Goal: Task Accomplishment & Management: Complete application form

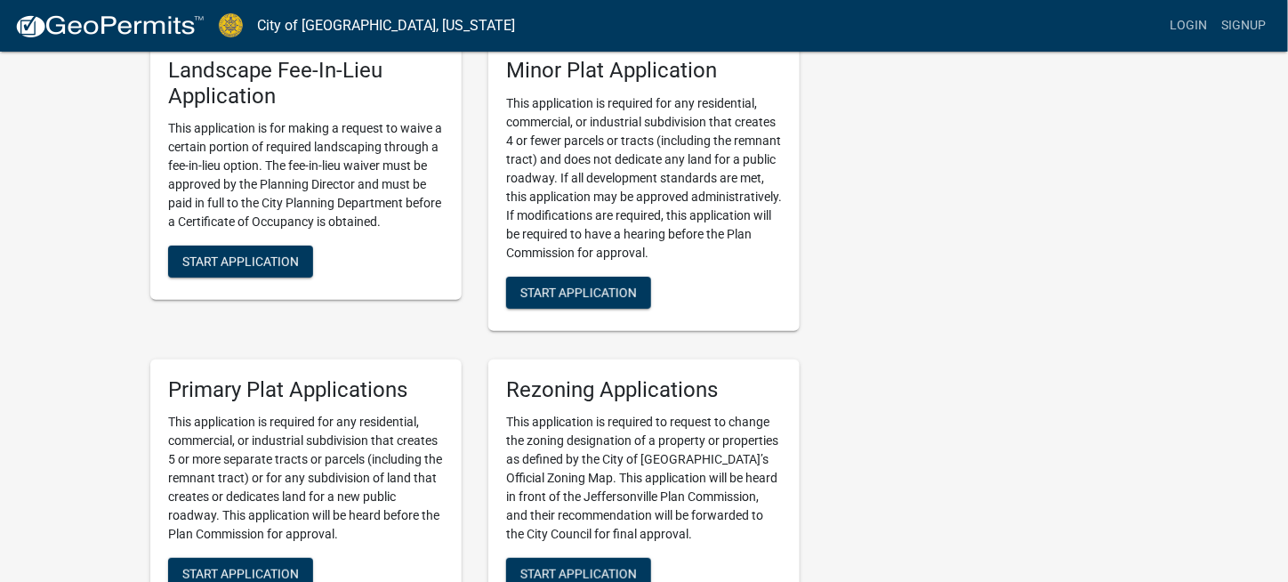
scroll to position [2223, 0]
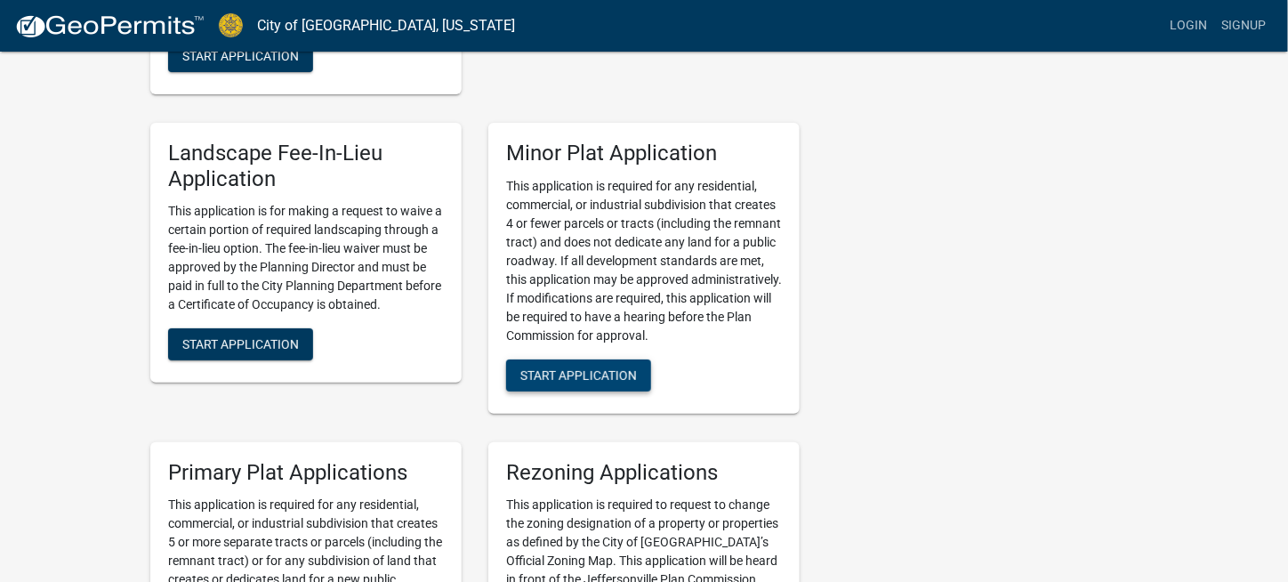
click at [618, 359] on button "Start Application" at bounding box center [578, 375] width 145 height 32
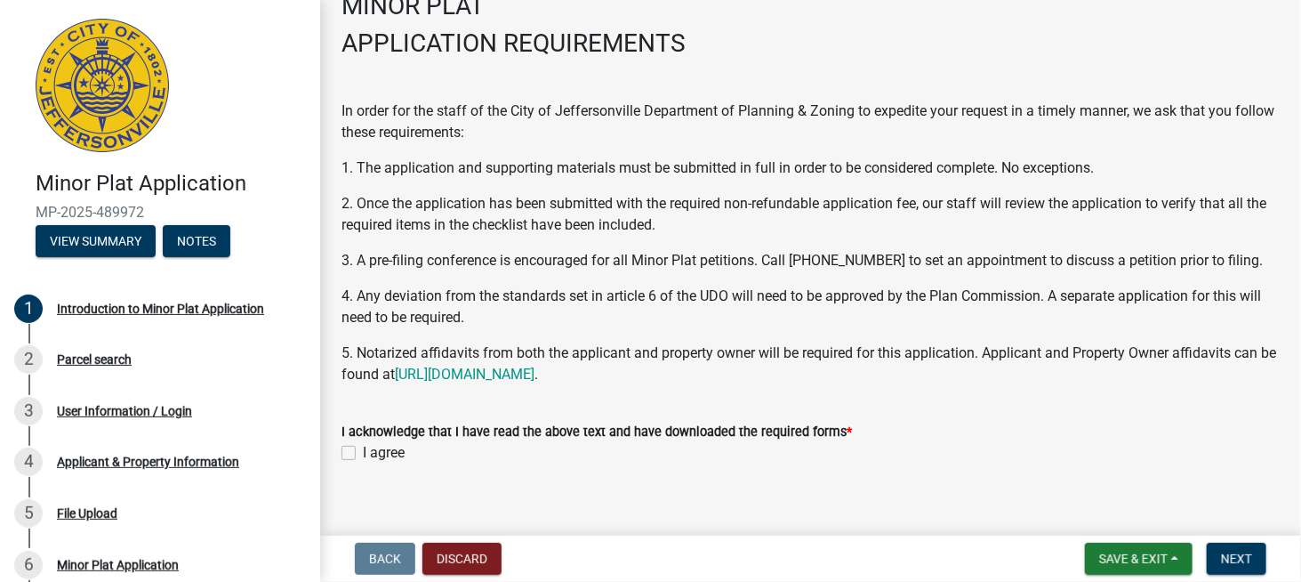
scroll to position [129, 0]
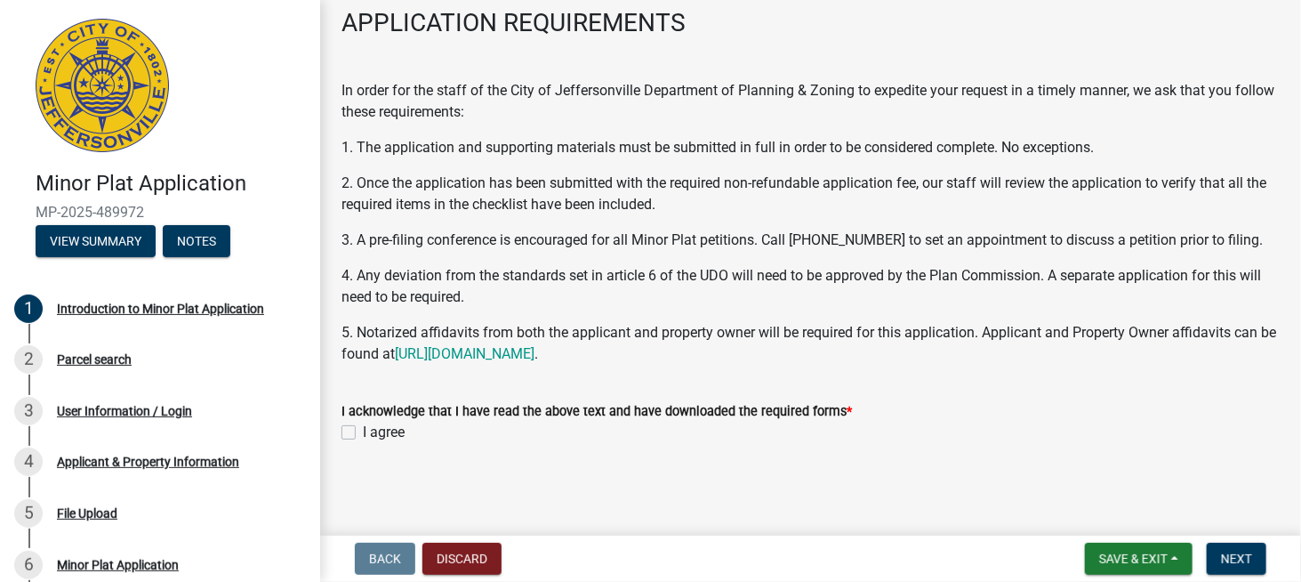
drag, startPoint x: 342, startPoint y: 432, endPoint x: 485, endPoint y: 461, distance: 145.1
click at [363, 432] on label "I agree" at bounding box center [384, 432] width 42 height 21
click at [363, 432] on input "I agree" at bounding box center [369, 428] width 12 height 12
checkbox input "true"
click at [1247, 552] on span "Next" at bounding box center [1236, 558] width 31 height 14
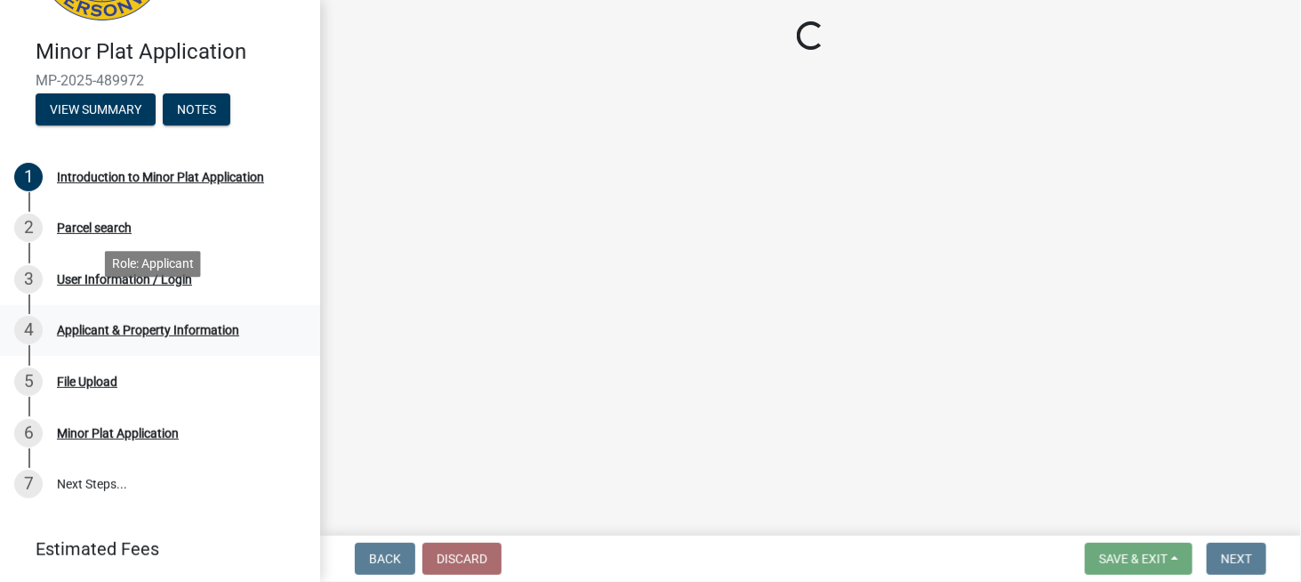
scroll to position [148, 0]
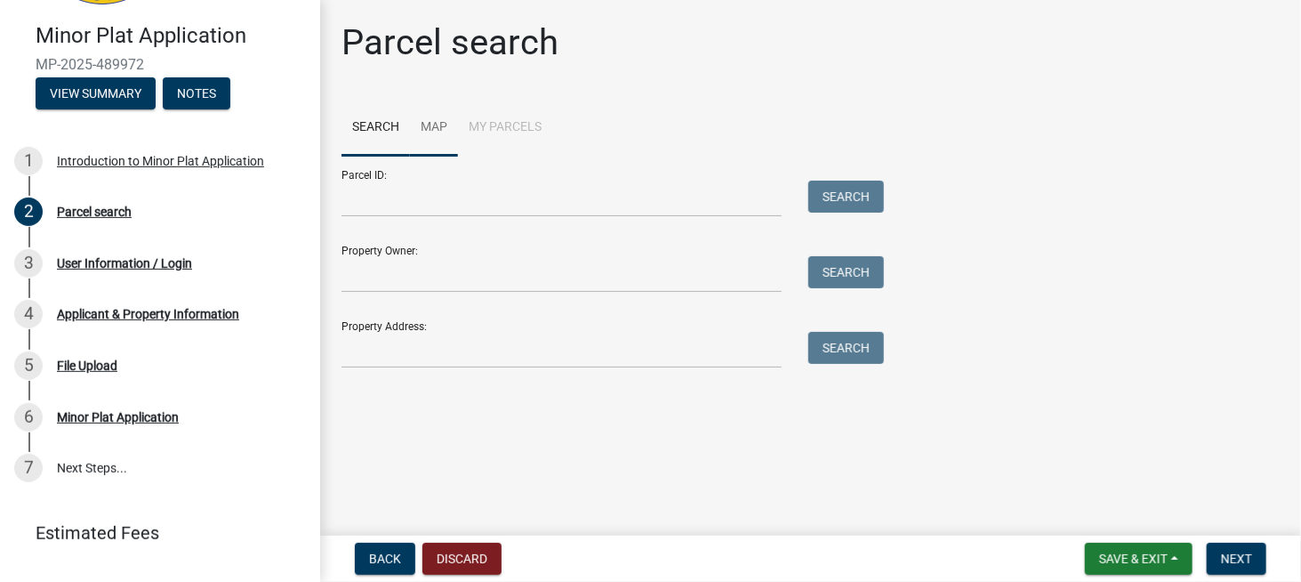
click at [430, 127] on link "Map" at bounding box center [434, 128] width 48 height 57
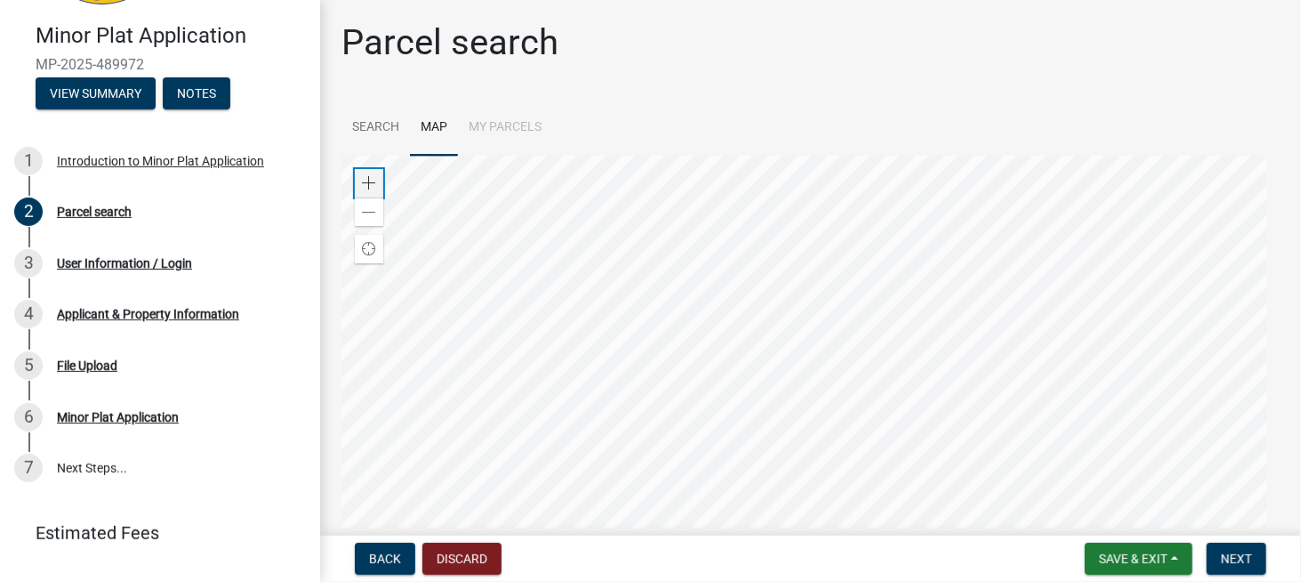
click at [364, 179] on span at bounding box center [369, 183] width 14 height 14
click at [905, 420] on div at bounding box center [811, 378] width 938 height 445
click at [912, 391] on div at bounding box center [811, 378] width 938 height 445
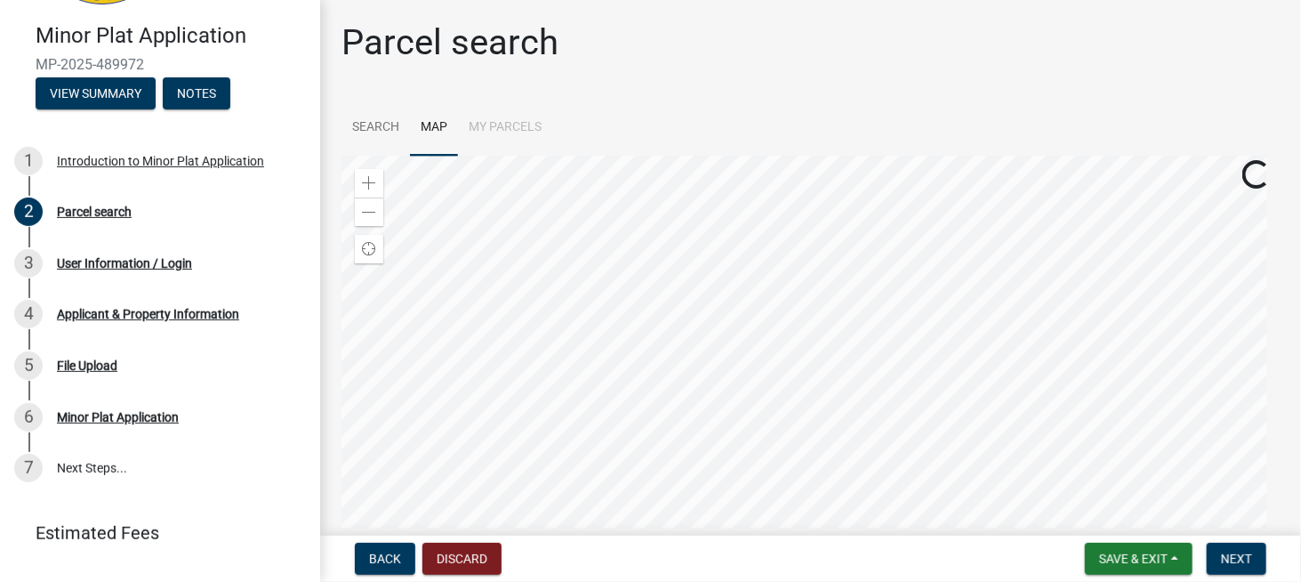
click at [909, 406] on div at bounding box center [811, 378] width 938 height 445
click at [921, 398] on div at bounding box center [811, 378] width 938 height 445
click at [1245, 563] on span "Next" at bounding box center [1236, 558] width 31 height 14
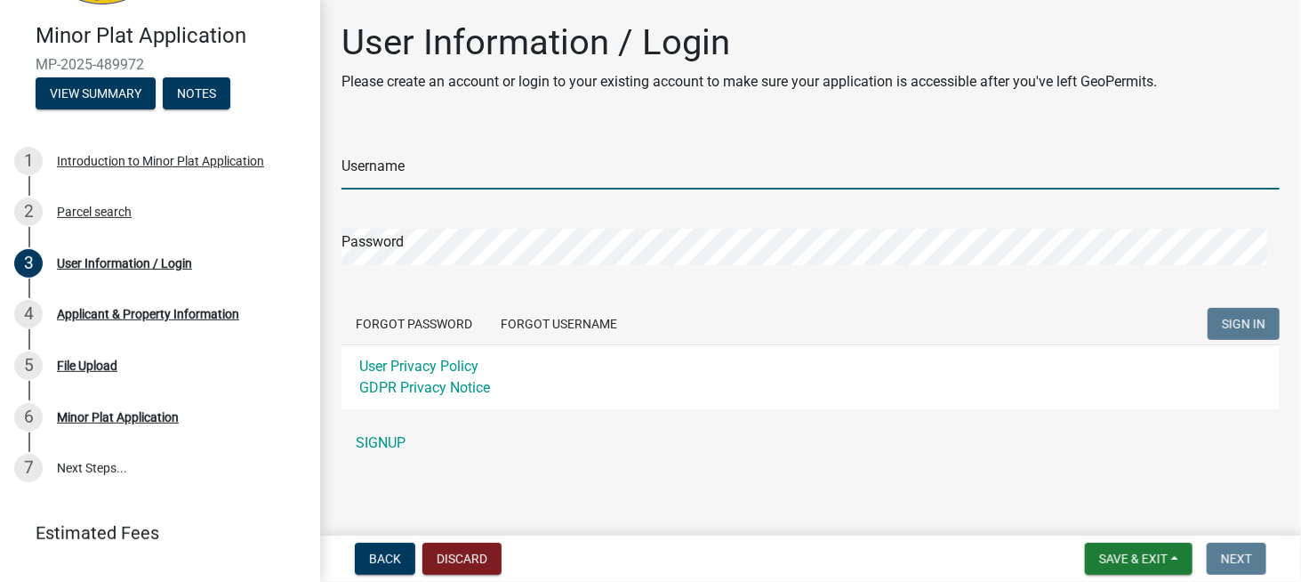
type input "CECInc"
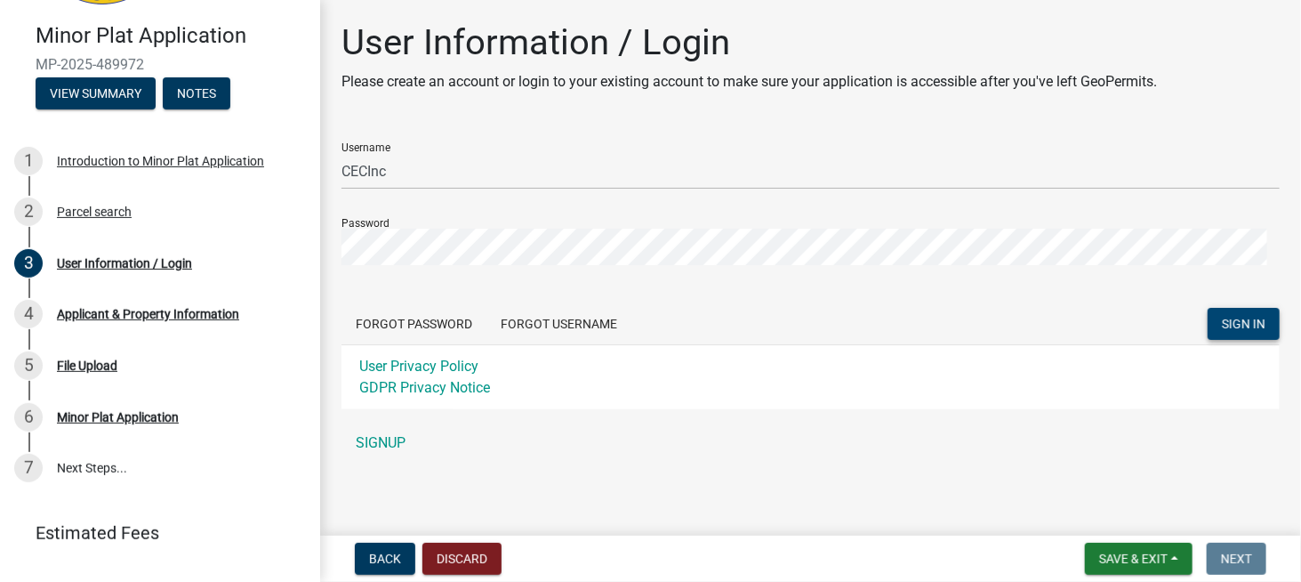
click at [1226, 325] on span "SIGN IN" at bounding box center [1244, 324] width 44 height 14
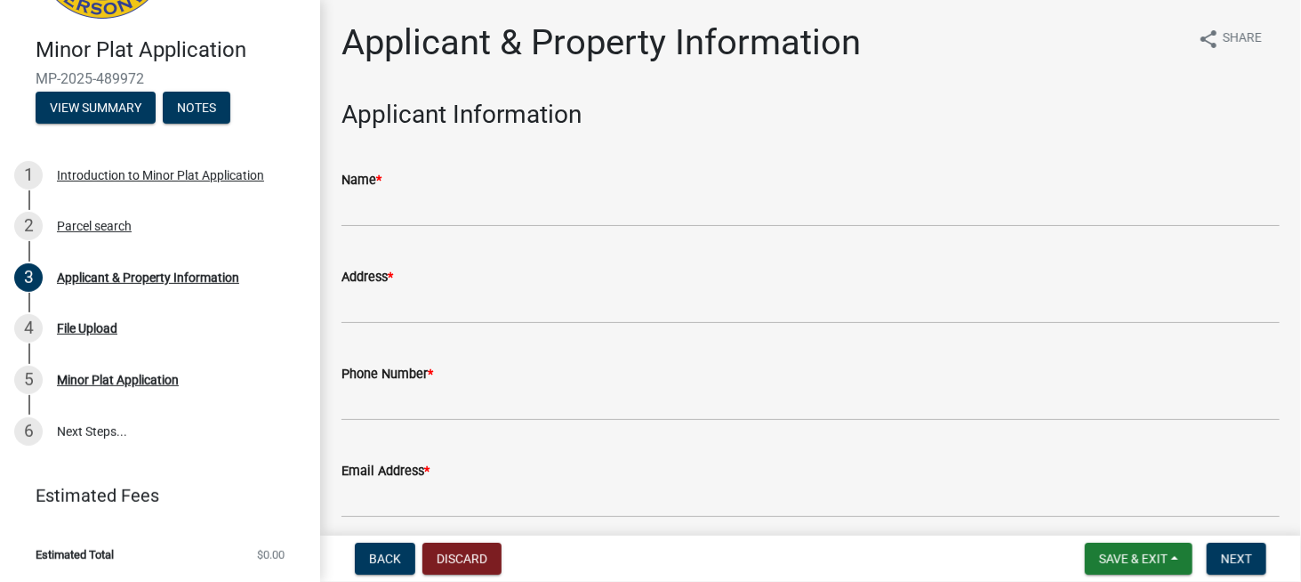
scroll to position [133, 0]
click at [98, 230] on div "Parcel search" at bounding box center [94, 226] width 75 height 12
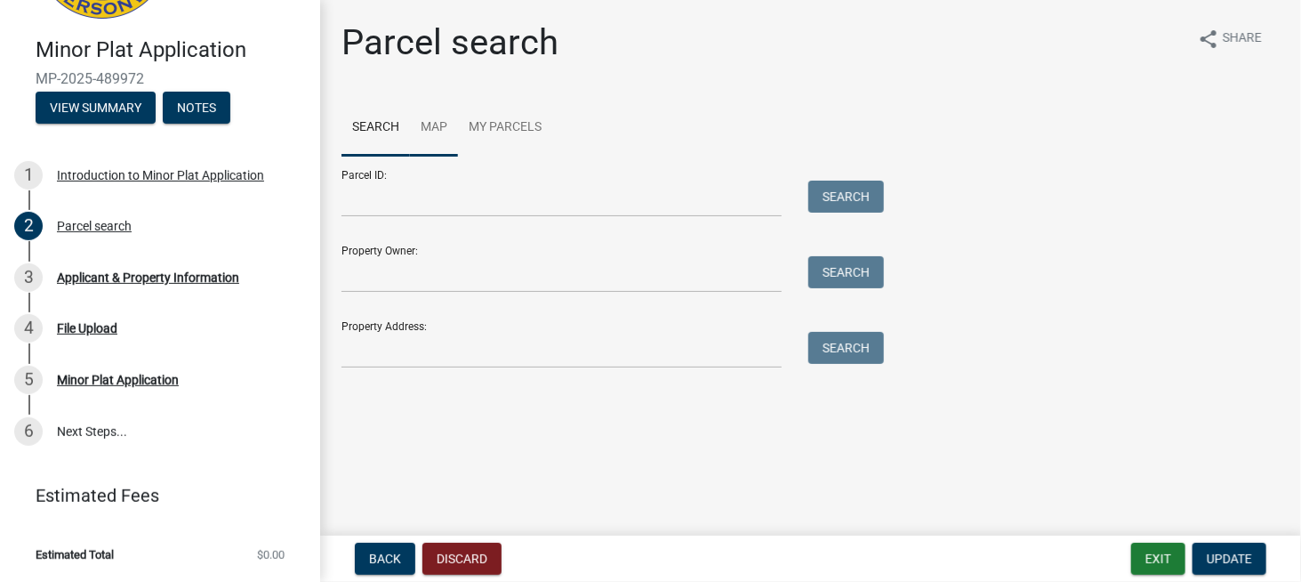
drag, startPoint x: 434, startPoint y: 124, endPoint x: 471, endPoint y: 155, distance: 48.6
click at [434, 124] on link "Map" at bounding box center [434, 128] width 48 height 57
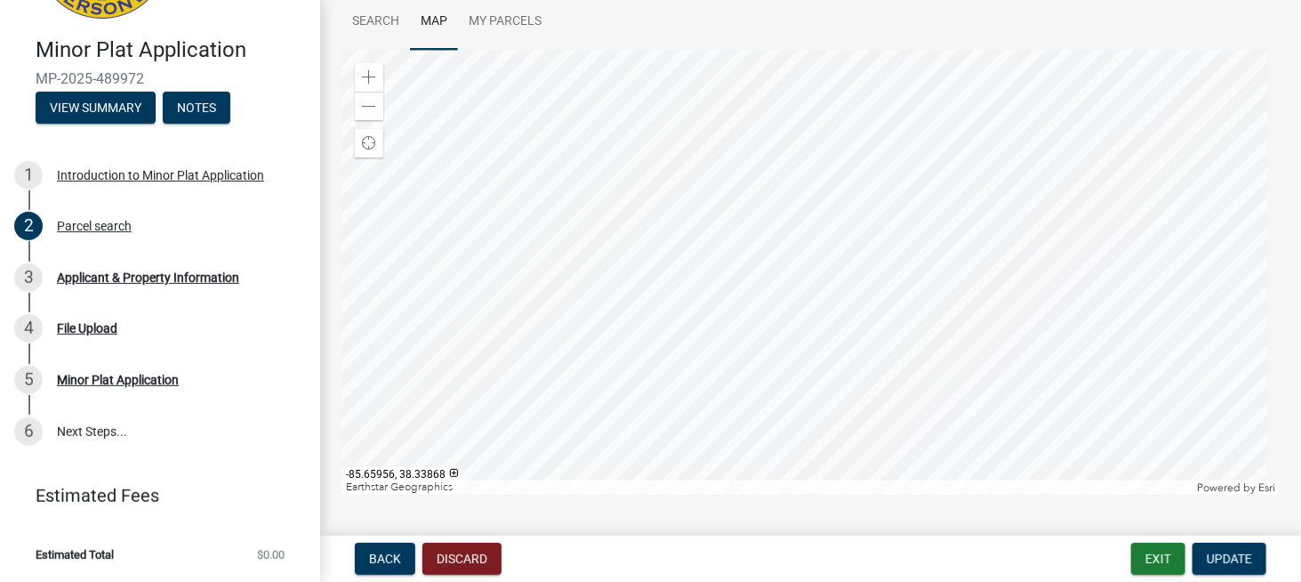
scroll to position [141, 0]
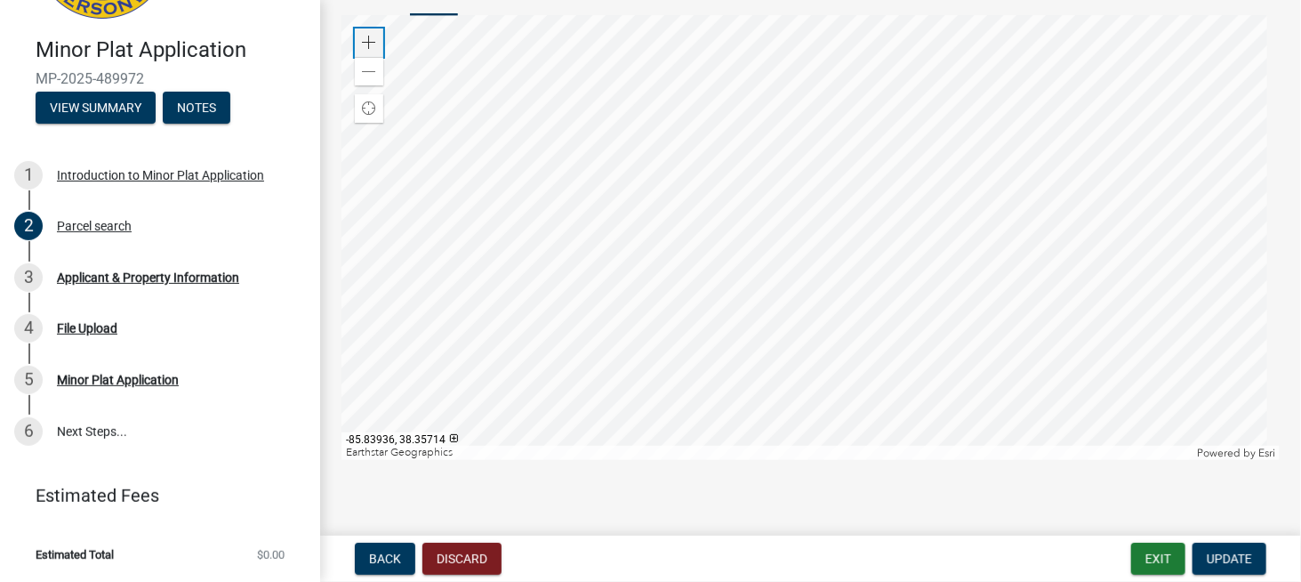
click at [370, 36] on span at bounding box center [369, 43] width 14 height 14
click at [1034, 196] on div at bounding box center [811, 237] width 938 height 445
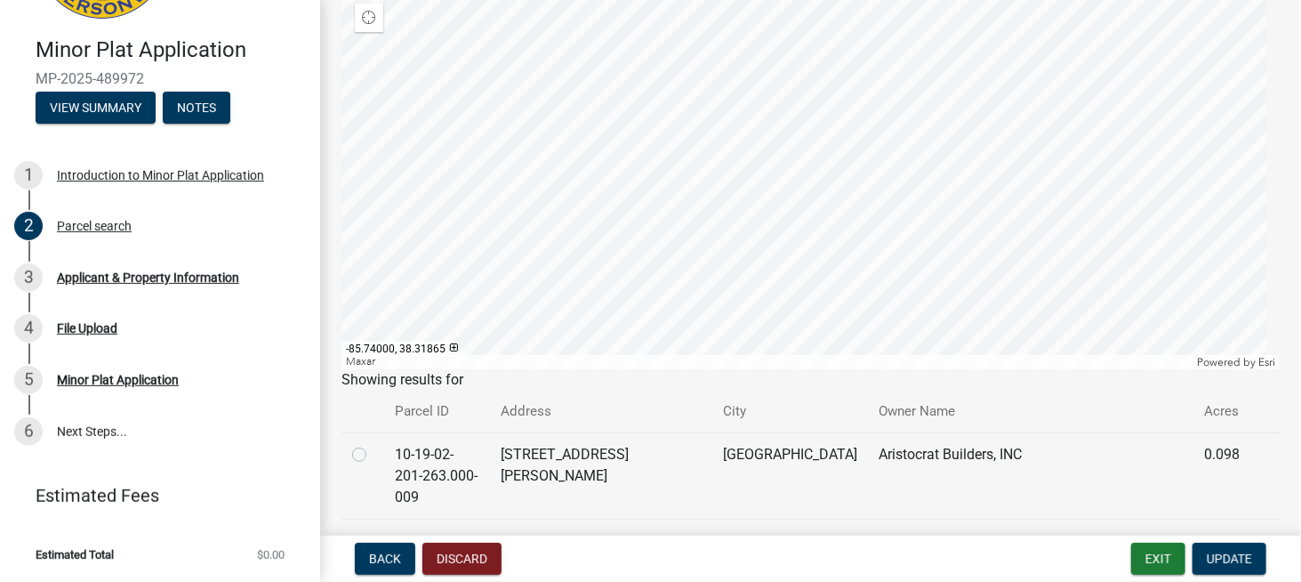
scroll to position [212, 0]
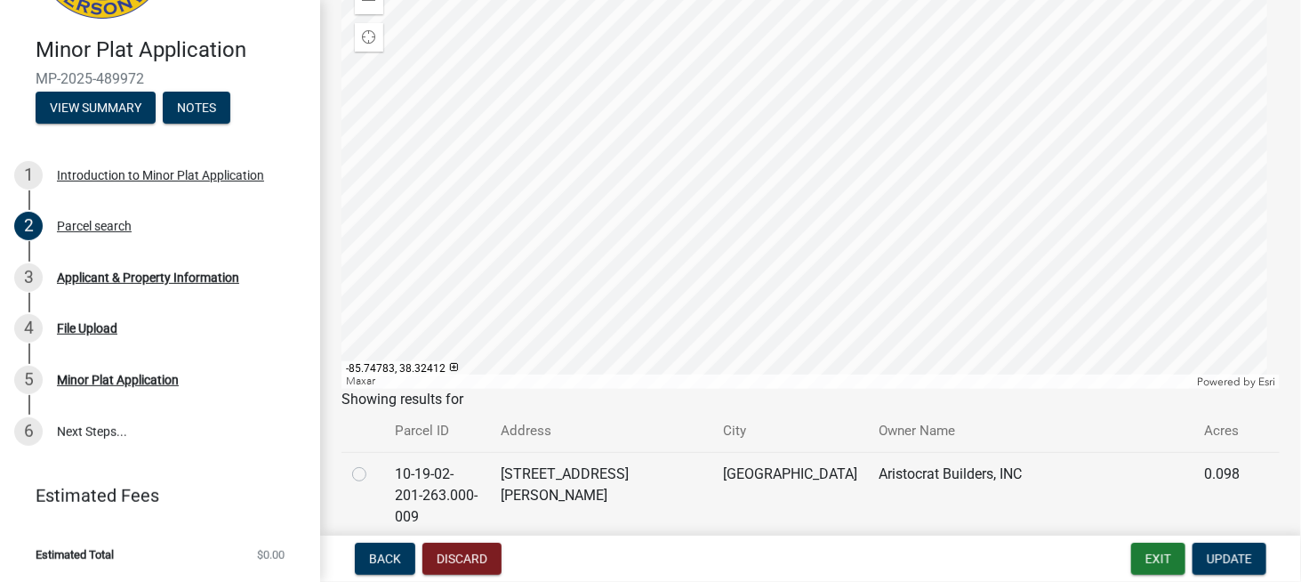
click at [690, 239] on div at bounding box center [811, 166] width 938 height 445
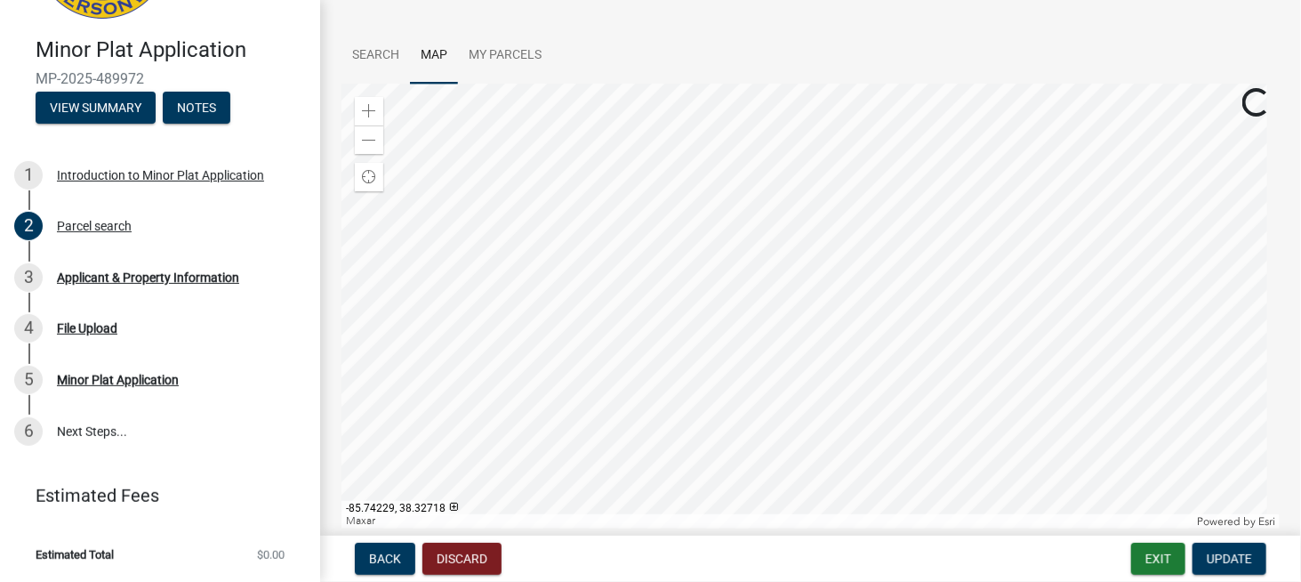
scroll to position [64, 0]
click at [368, 117] on span at bounding box center [369, 119] width 14 height 14
click at [370, 117] on span at bounding box center [369, 119] width 14 height 14
click at [929, 228] on div at bounding box center [811, 314] width 938 height 445
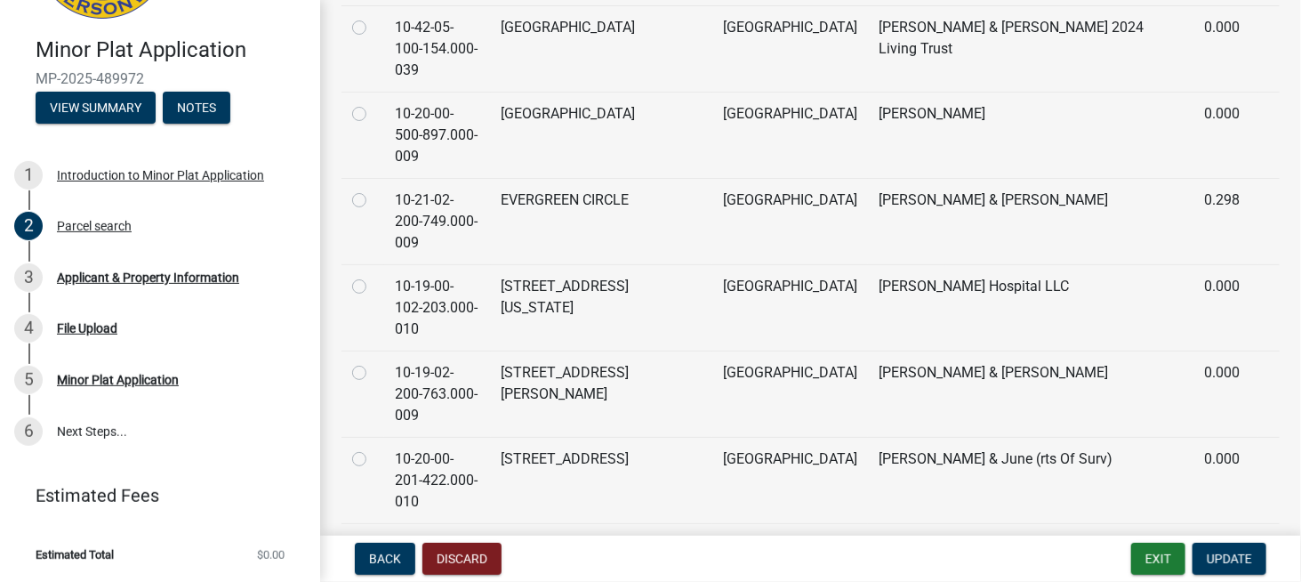
scroll to position [0, 0]
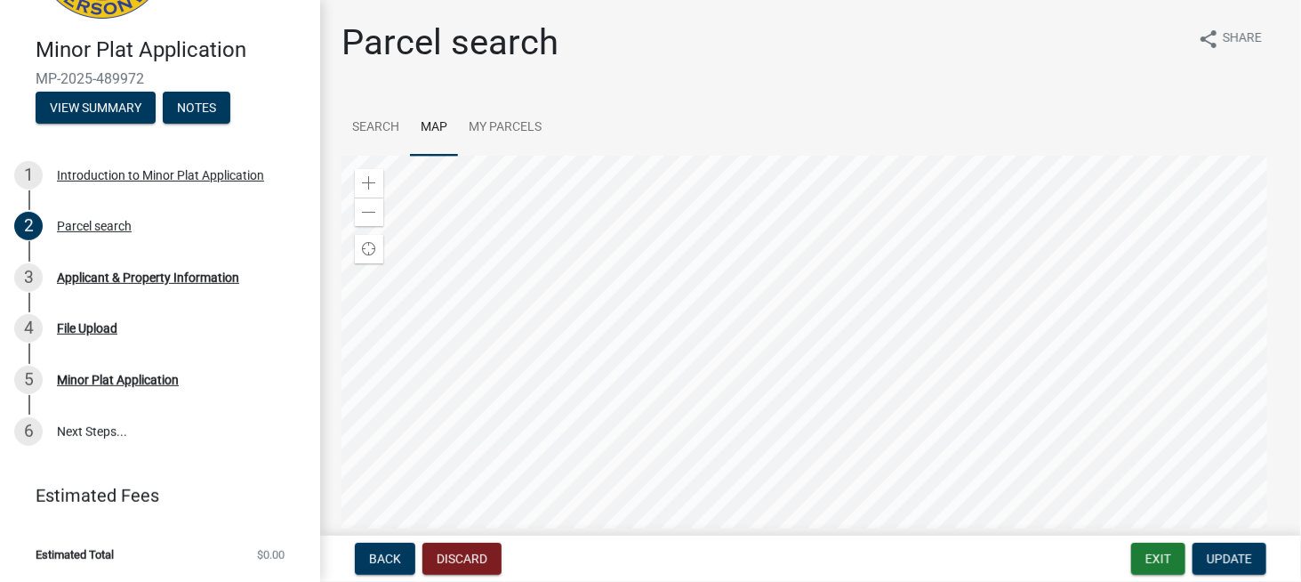
click at [880, 266] on div at bounding box center [811, 378] width 938 height 445
click at [1108, 344] on div at bounding box center [811, 378] width 938 height 445
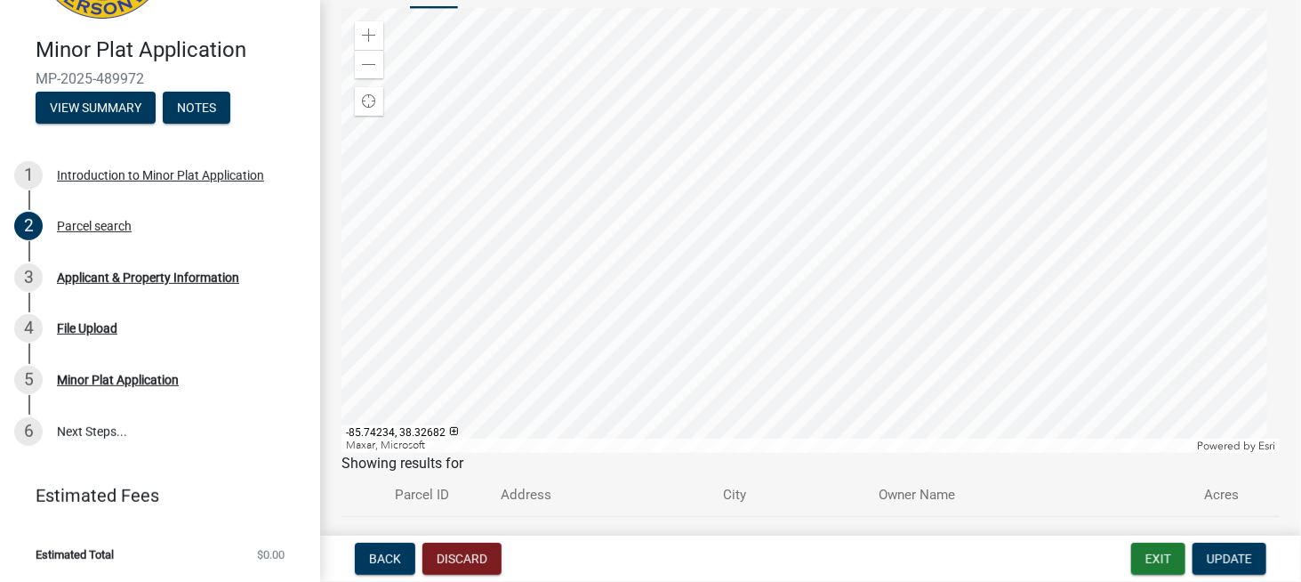
click at [1033, 191] on div at bounding box center [811, 230] width 938 height 445
click at [991, 277] on div at bounding box center [811, 230] width 938 height 445
click at [852, 218] on div at bounding box center [811, 230] width 938 height 445
click at [872, 242] on div at bounding box center [811, 230] width 938 height 445
click at [1048, 90] on div at bounding box center [811, 230] width 938 height 445
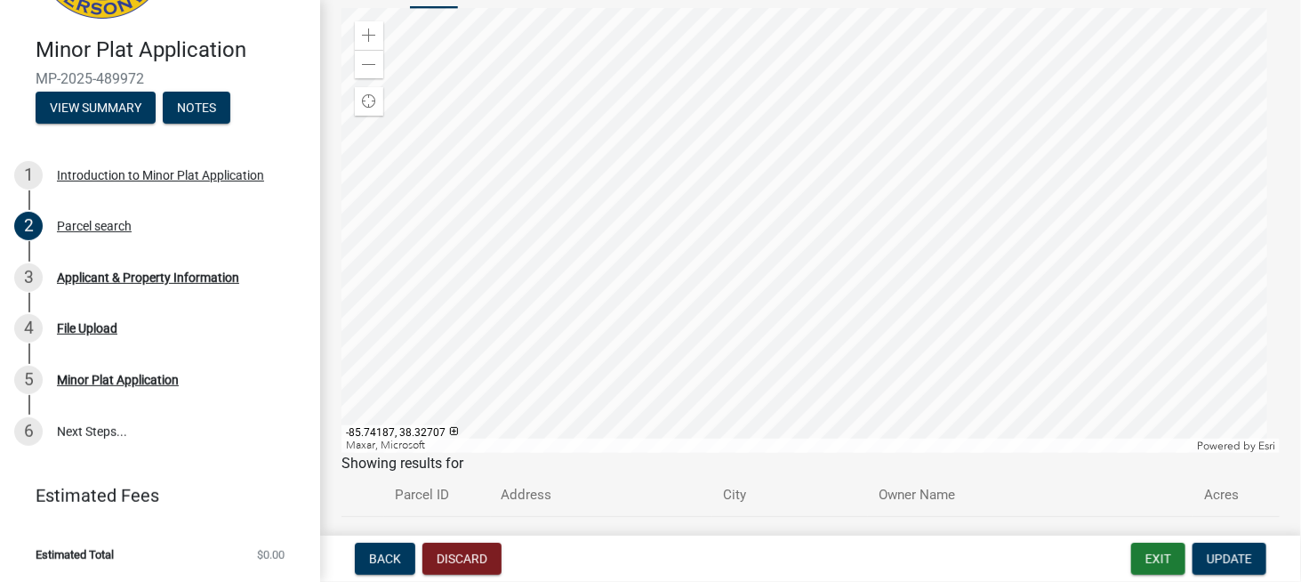
click at [962, 174] on div at bounding box center [811, 230] width 938 height 445
click at [1246, 555] on span "Update" at bounding box center [1229, 558] width 45 height 14
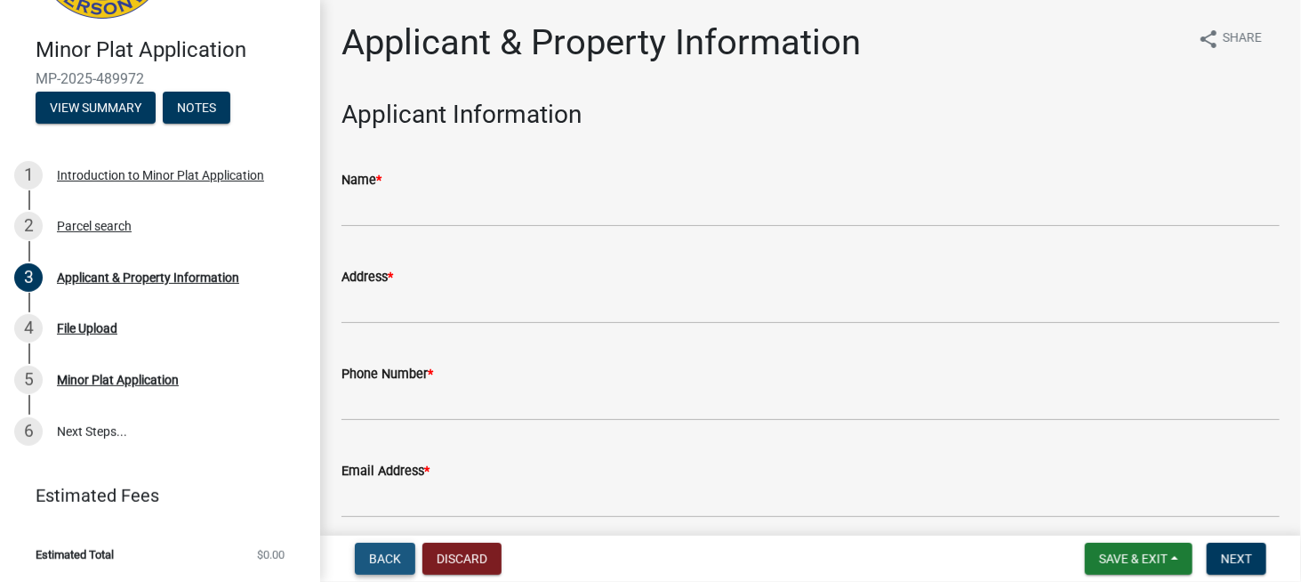
click at [384, 567] on button "Back" at bounding box center [385, 558] width 60 height 32
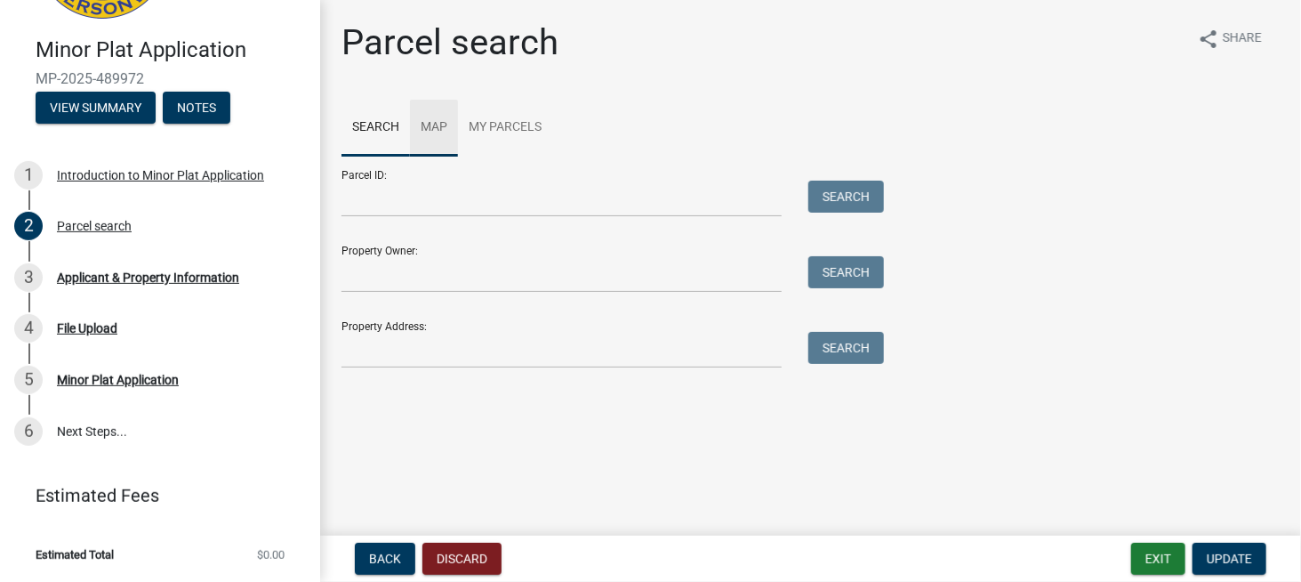
click at [442, 133] on link "Map" at bounding box center [434, 128] width 48 height 57
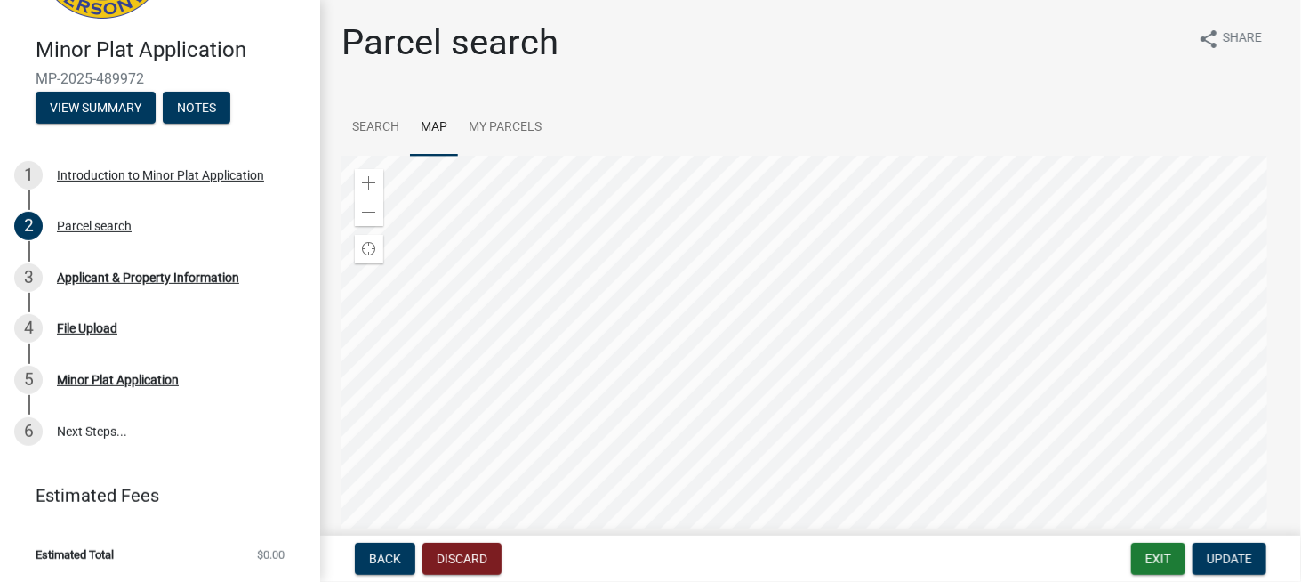
click at [876, 340] on div at bounding box center [811, 378] width 938 height 445
click at [379, 178] on div "Zoom in" at bounding box center [369, 183] width 28 height 28
click at [382, 178] on div "Zoom in" at bounding box center [369, 183] width 28 height 28
click at [952, 581] on div at bounding box center [811, 378] width 938 height 445
click at [898, 227] on div at bounding box center [811, 378] width 938 height 445
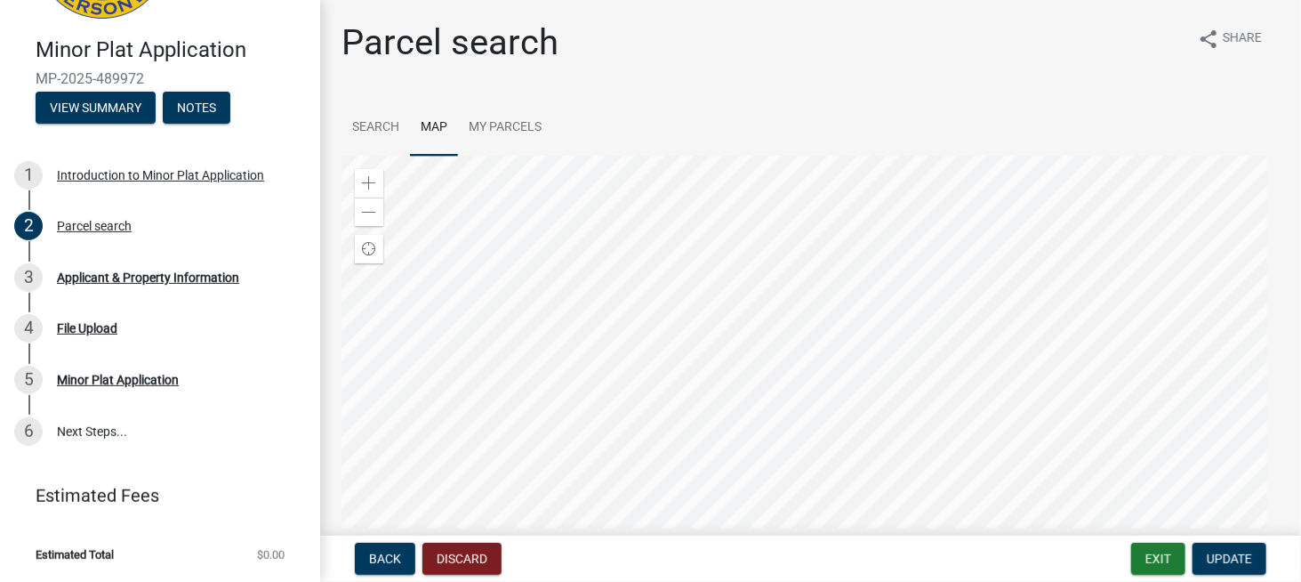
click at [854, 237] on div at bounding box center [811, 378] width 938 height 445
click at [1025, 556] on div "Back Discard Exit Update" at bounding box center [810, 558] width 952 height 32
click at [901, 408] on div at bounding box center [811, 378] width 938 height 445
click at [481, 128] on link "My Parcels" at bounding box center [505, 128] width 94 height 57
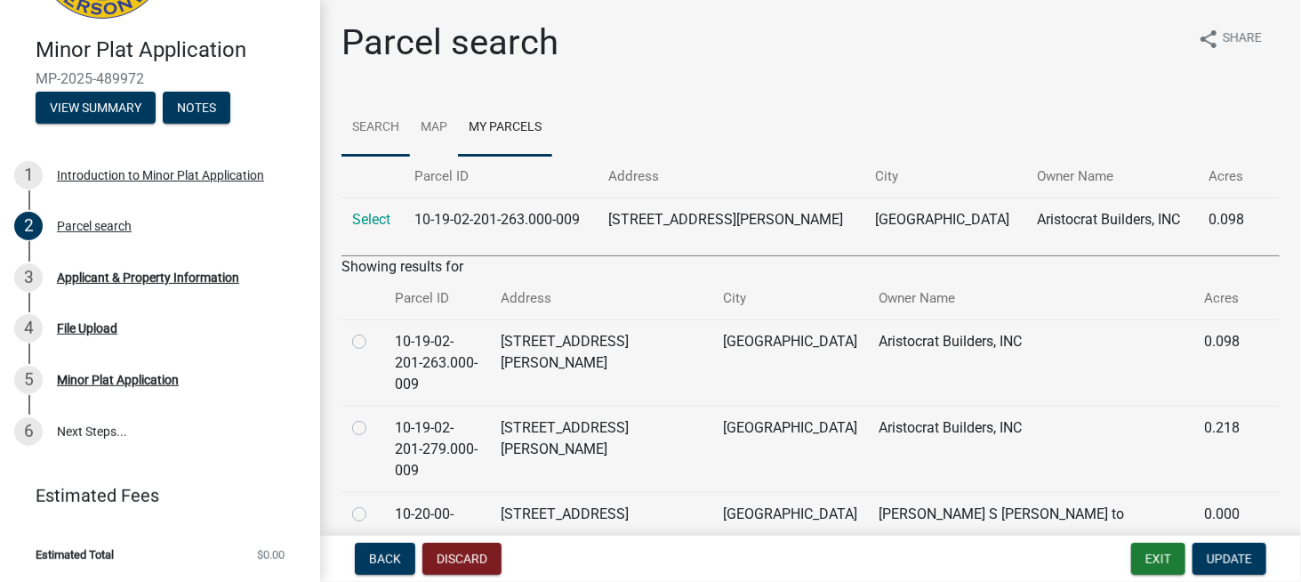
click at [391, 129] on link "Search" at bounding box center [376, 128] width 68 height 57
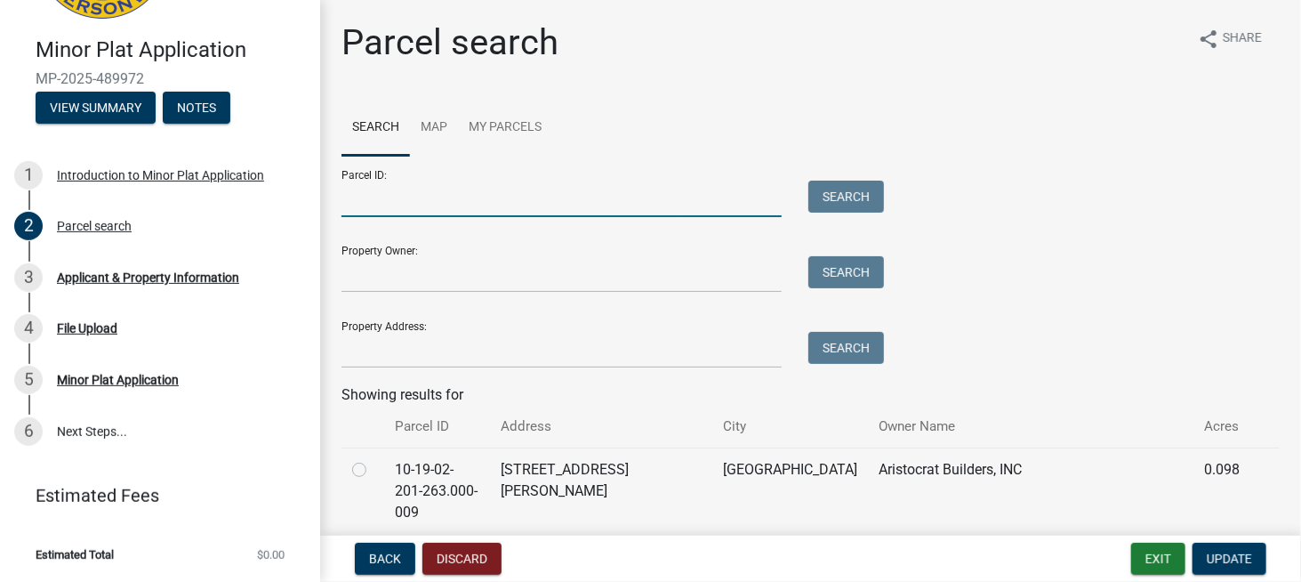
click at [439, 203] on input "Parcel ID:" at bounding box center [562, 199] width 440 height 36
type input "10-19-03-300-135.000-009"
click at [861, 198] on button "Search" at bounding box center [846, 197] width 76 height 32
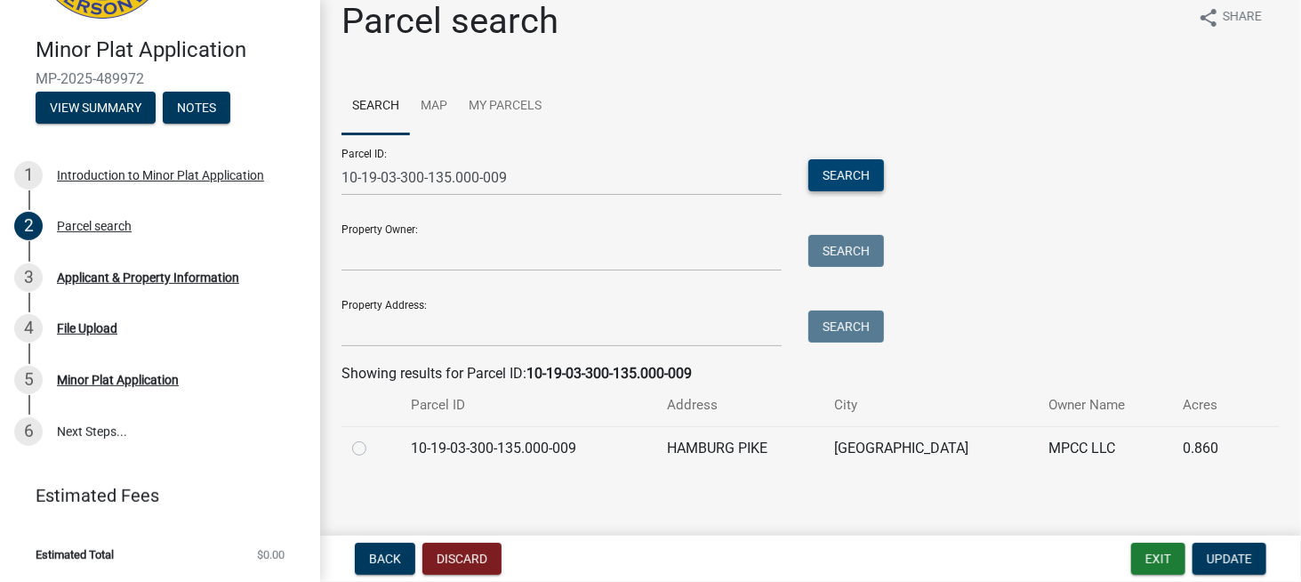
scroll to position [30, 0]
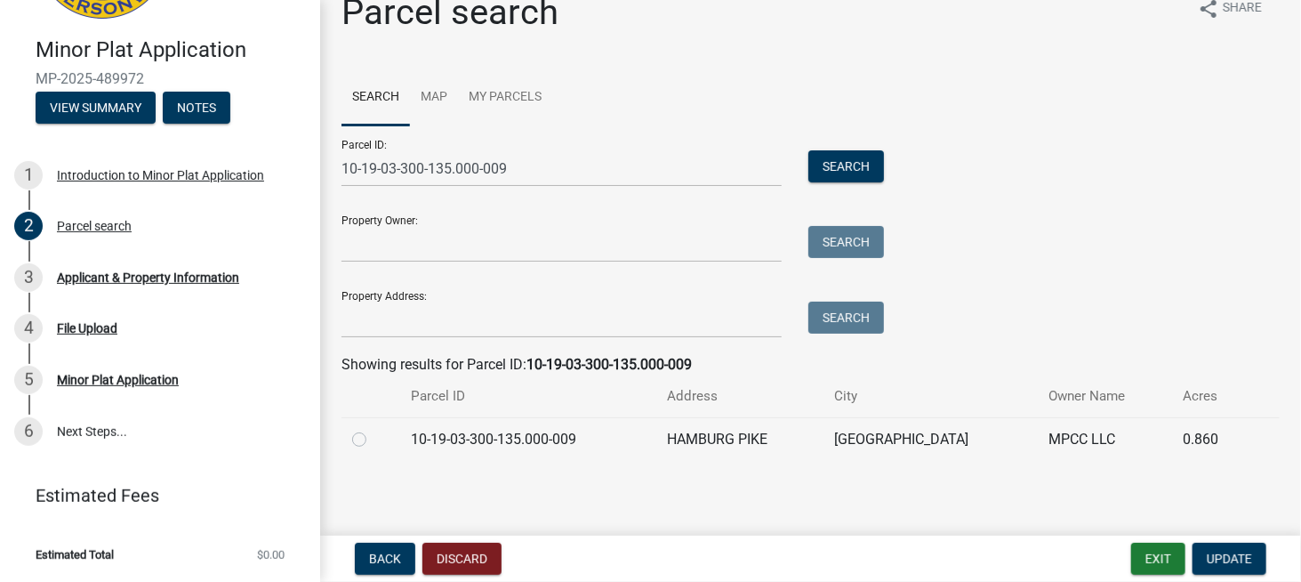
drag, startPoint x: 357, startPoint y: 438, endPoint x: 437, endPoint y: 448, distance: 80.6
click at [374, 429] on label at bounding box center [374, 429] width 0 height 0
click at [374, 438] on input "radio" at bounding box center [380, 435] width 12 height 12
radio input "true"
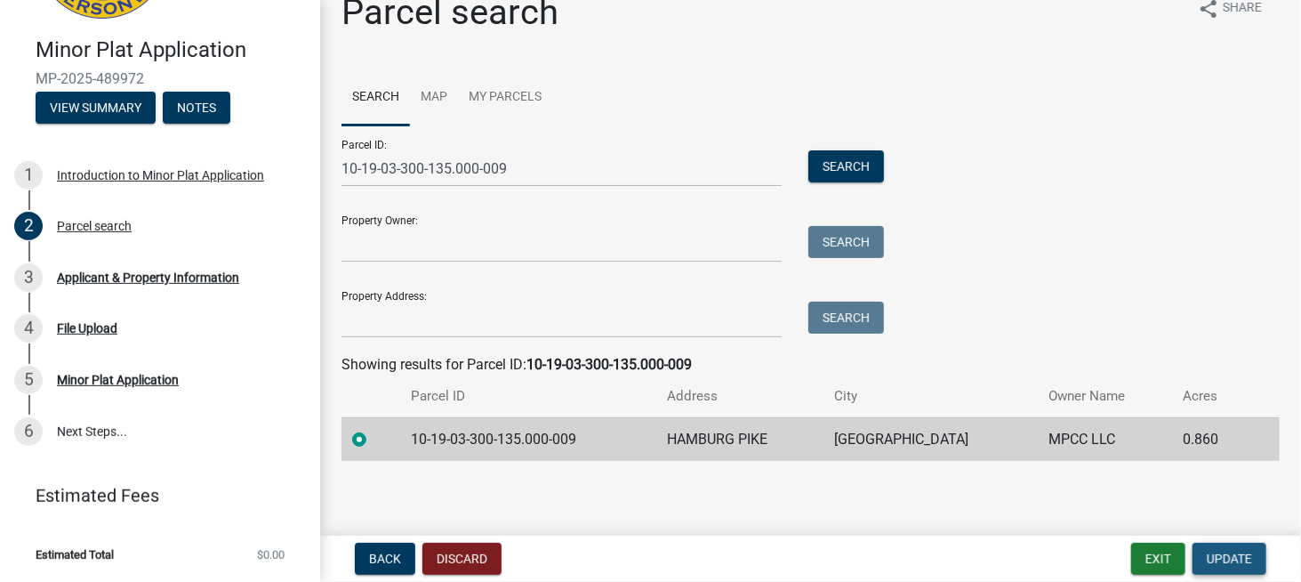
click at [1239, 558] on span "Update" at bounding box center [1229, 558] width 45 height 14
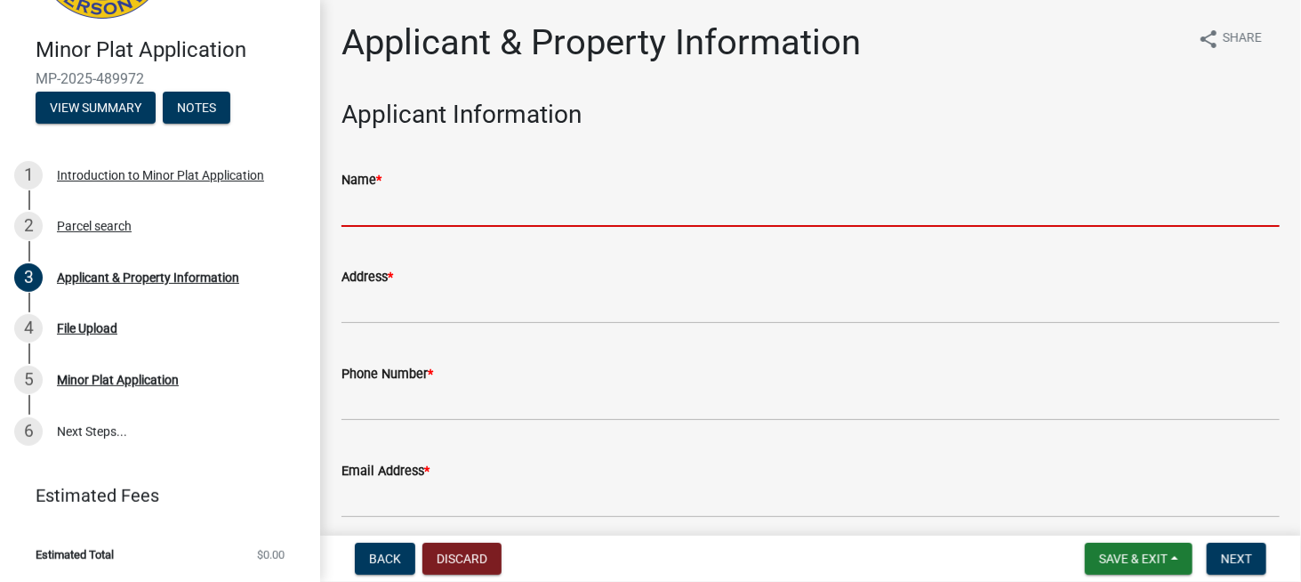
click at [462, 189] on form "Name *" at bounding box center [811, 198] width 938 height 58
type input "[PERSON_NAME]"
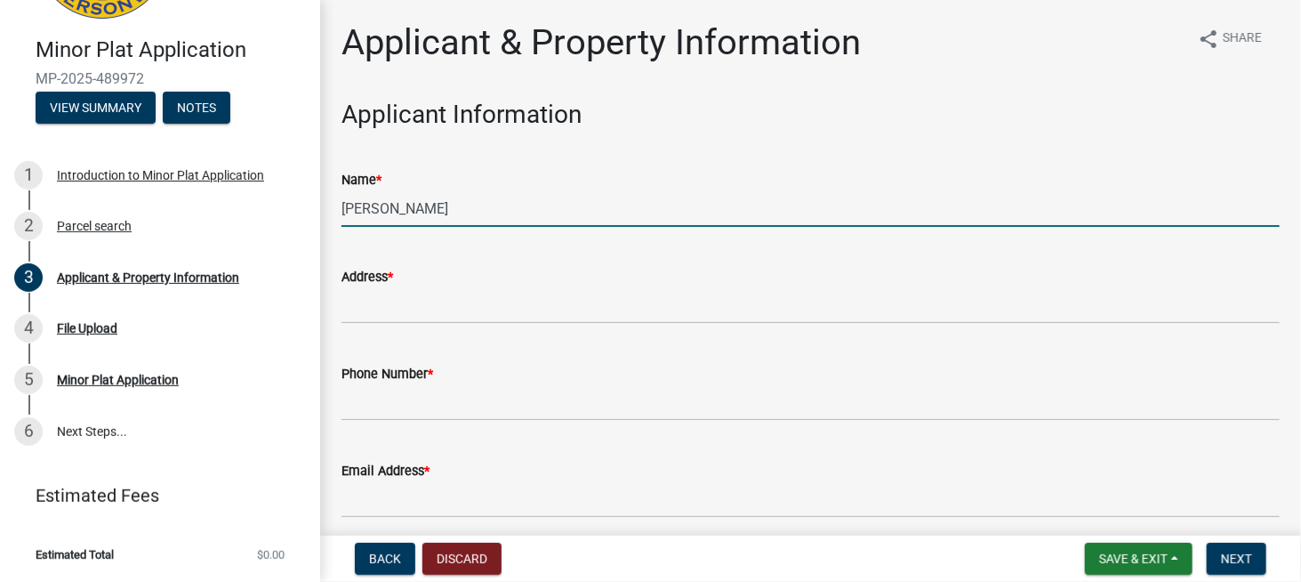
type input "[STREET_ADDRESS]"
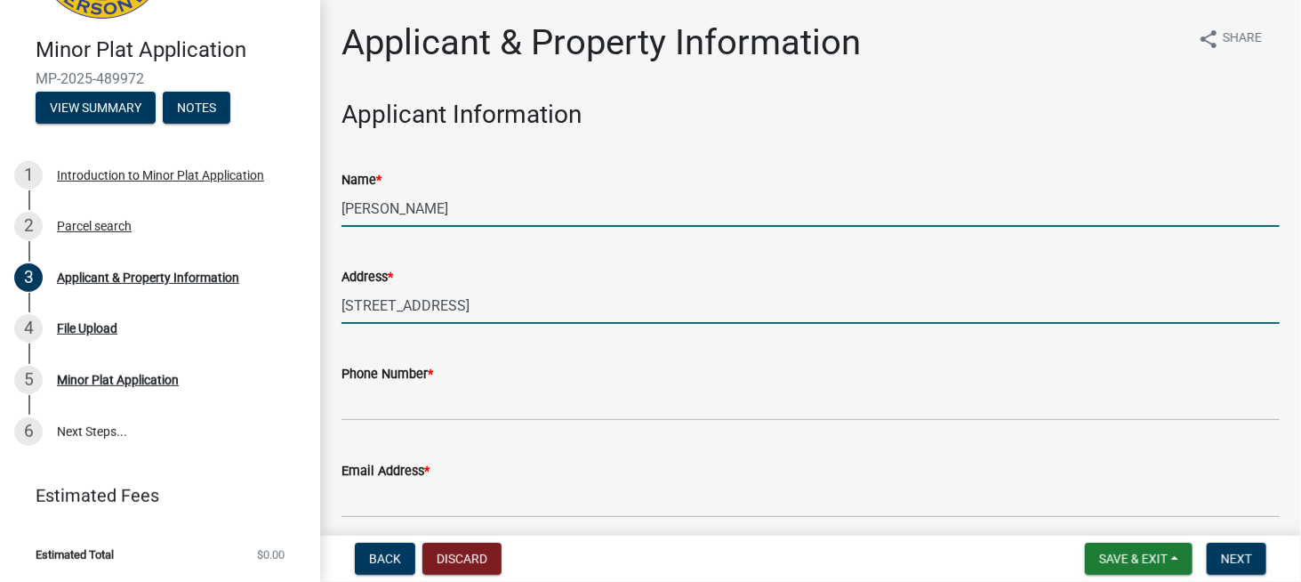
type input "3176268442"
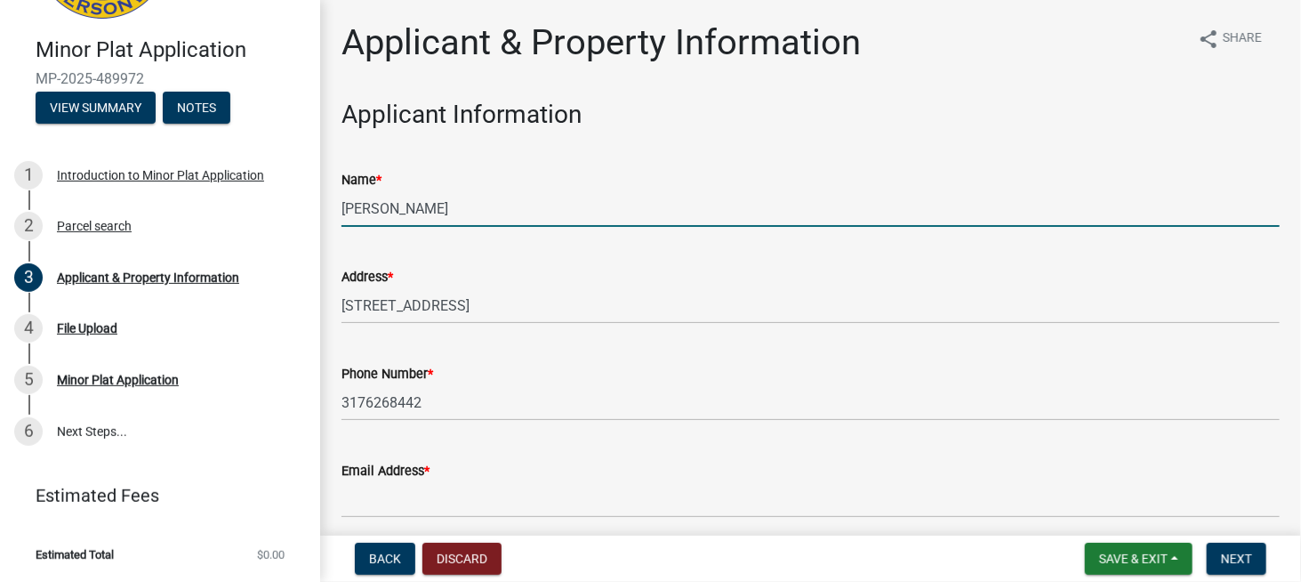
type input "[EMAIL_ADDRESS][DOMAIN_NAME]"
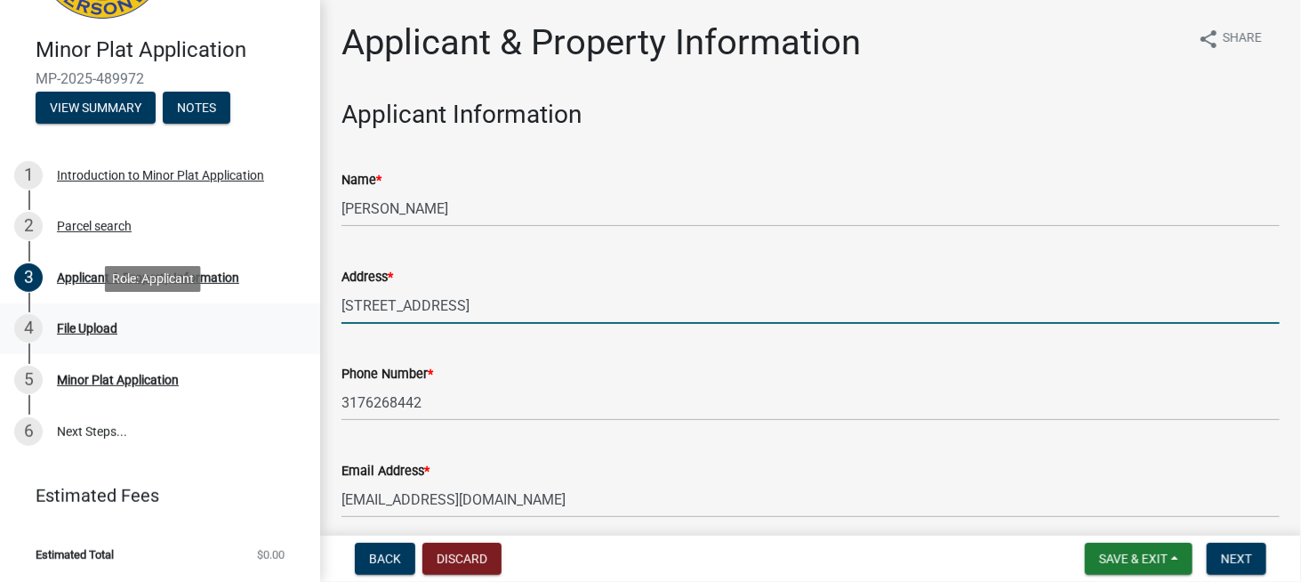
drag, startPoint x: 563, startPoint y: 308, endPoint x: 199, endPoint y: 302, distance: 363.8
click at [199, 302] on div "Minor Plat Application MP-2025-489972 View Summary Notes 1 Introduction to Mino…" at bounding box center [650, 291] width 1301 height 582
click at [681, 315] on input "[STREET_ADDRESS] [GEOGRAPHIC_DATA], [GEOGRAPHIC_DATA]" at bounding box center [811, 305] width 938 height 36
type input "[STREET_ADDRESS] [GEOGRAPHIC_DATA], IN 46204"
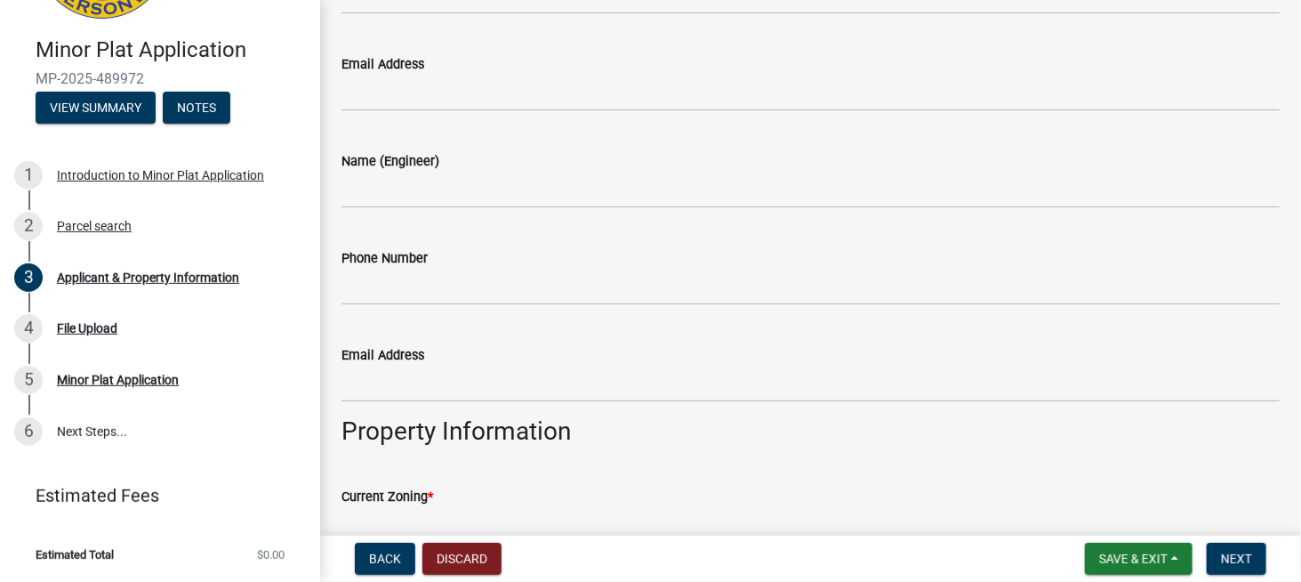
scroll to position [592, 0]
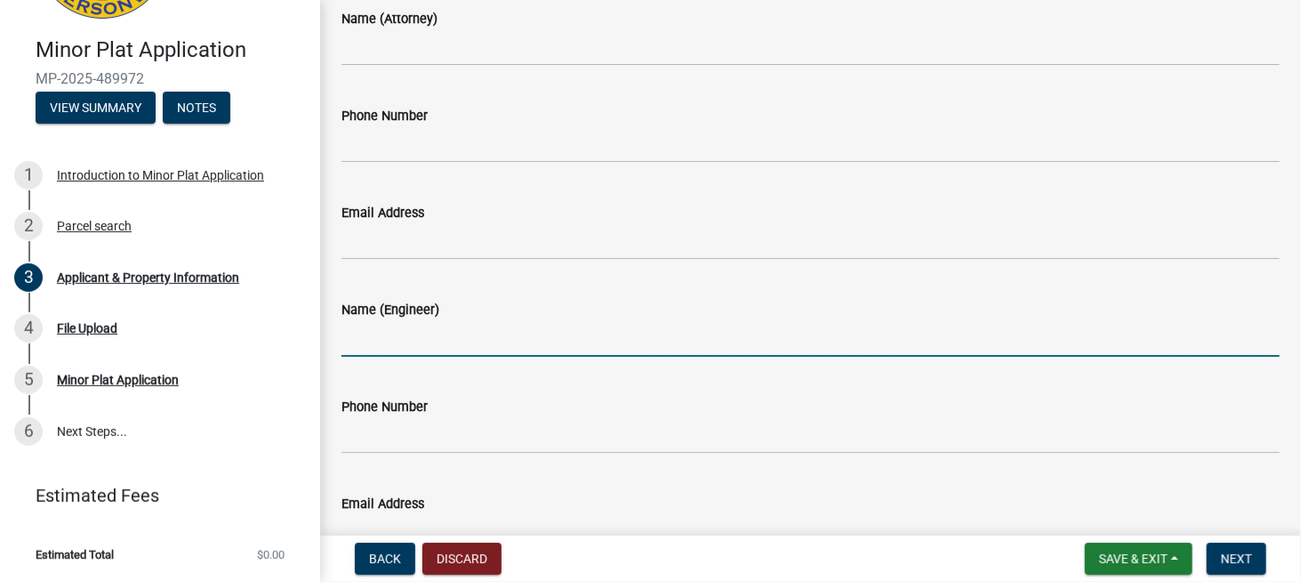
drag, startPoint x: 534, startPoint y: 338, endPoint x: 544, endPoint y: 337, distance: 9.8
click at [538, 335] on input "Name (Engineer)" at bounding box center [811, 338] width 938 height 36
type input "[PERSON_NAME]"
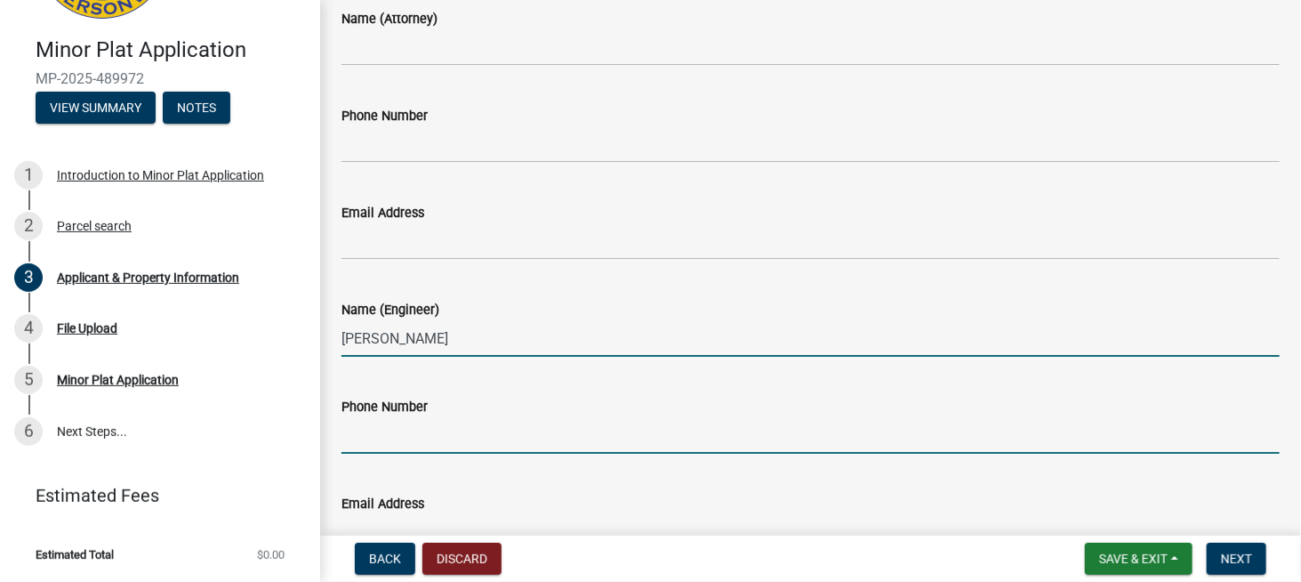
type input "3176268442"
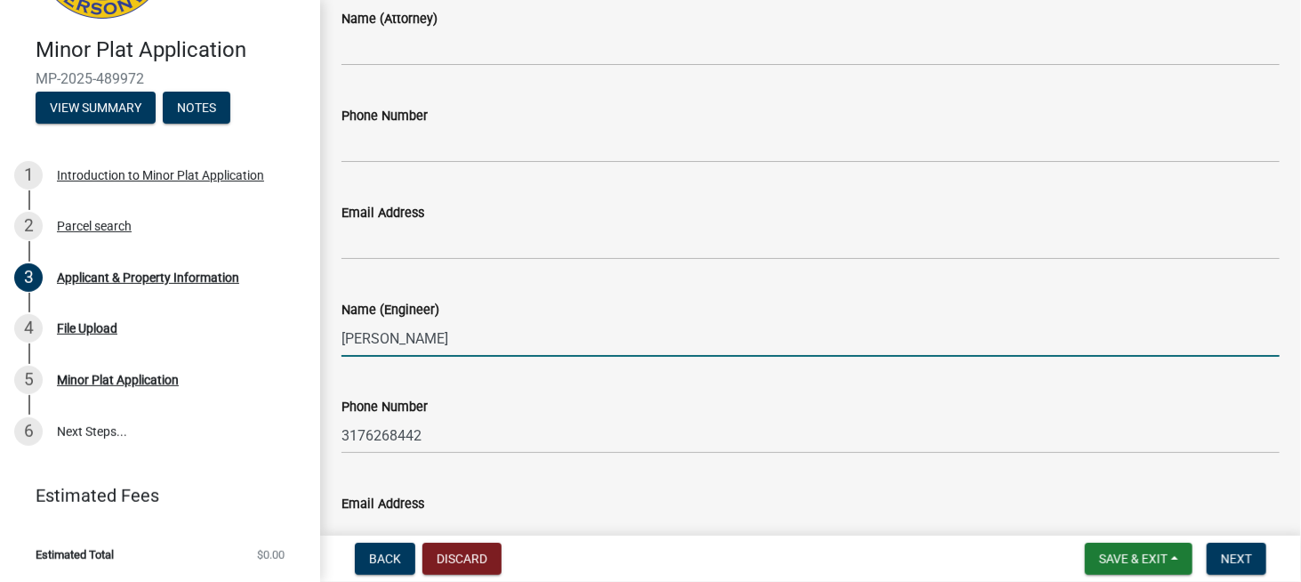
type input "[EMAIL_ADDRESS][DOMAIN_NAME]"
drag, startPoint x: 389, startPoint y: 337, endPoint x: 390, endPoint y: 346, distance: 8.9
click at [387, 342] on input "[PERSON_NAME]" at bounding box center [811, 338] width 938 height 36
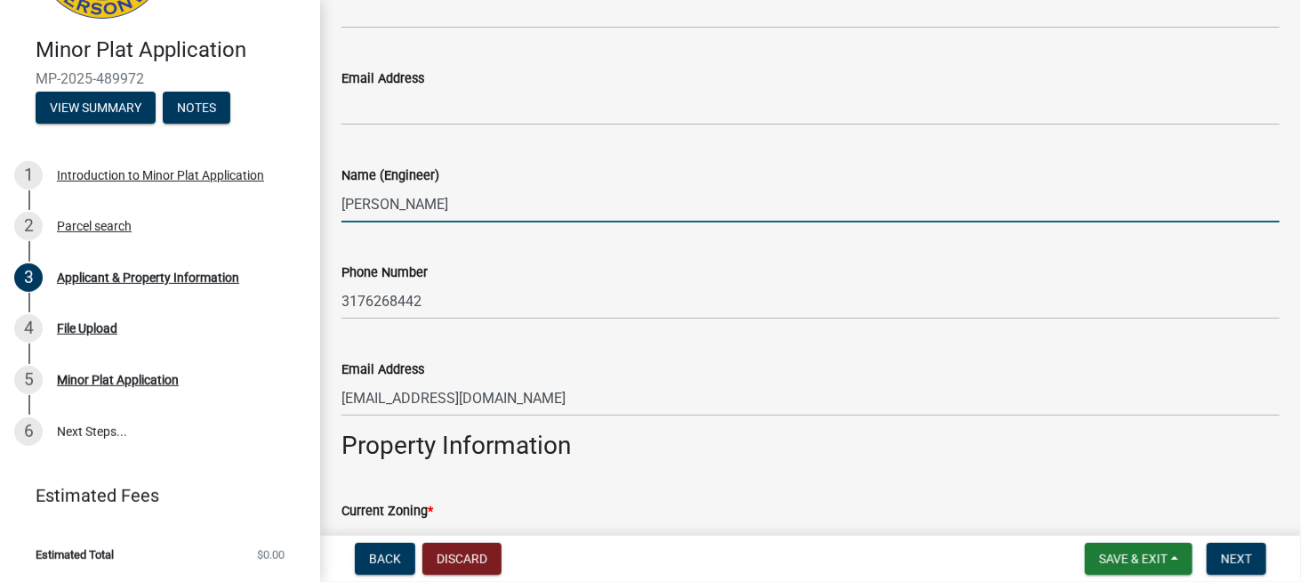
scroll to position [741, 0]
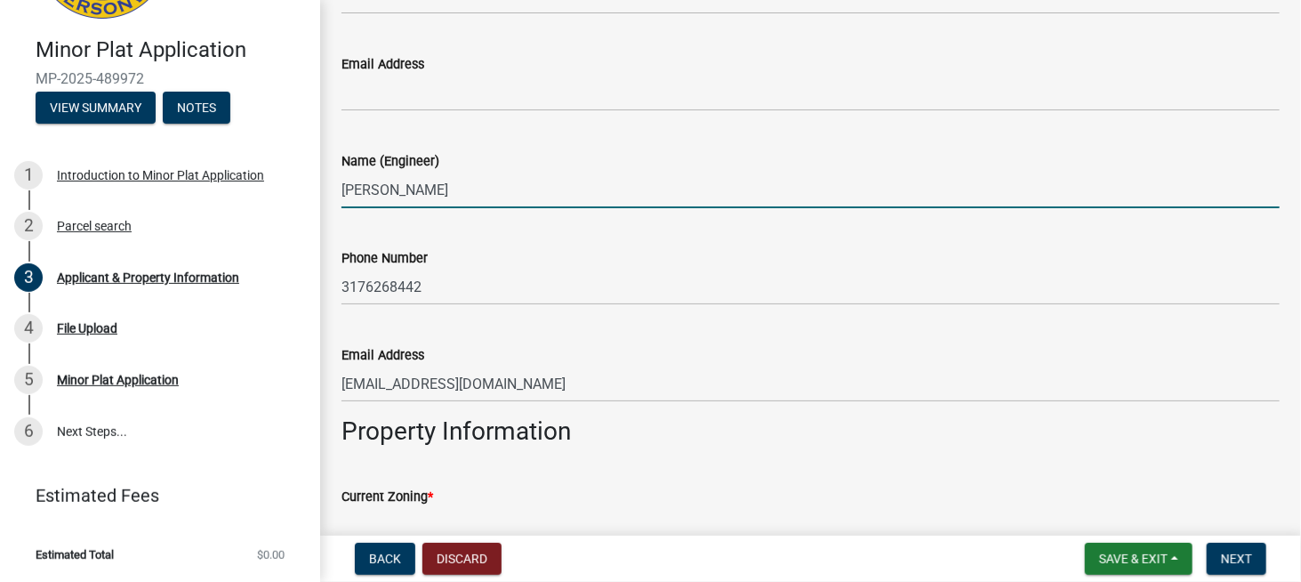
type input "[PERSON_NAME]"
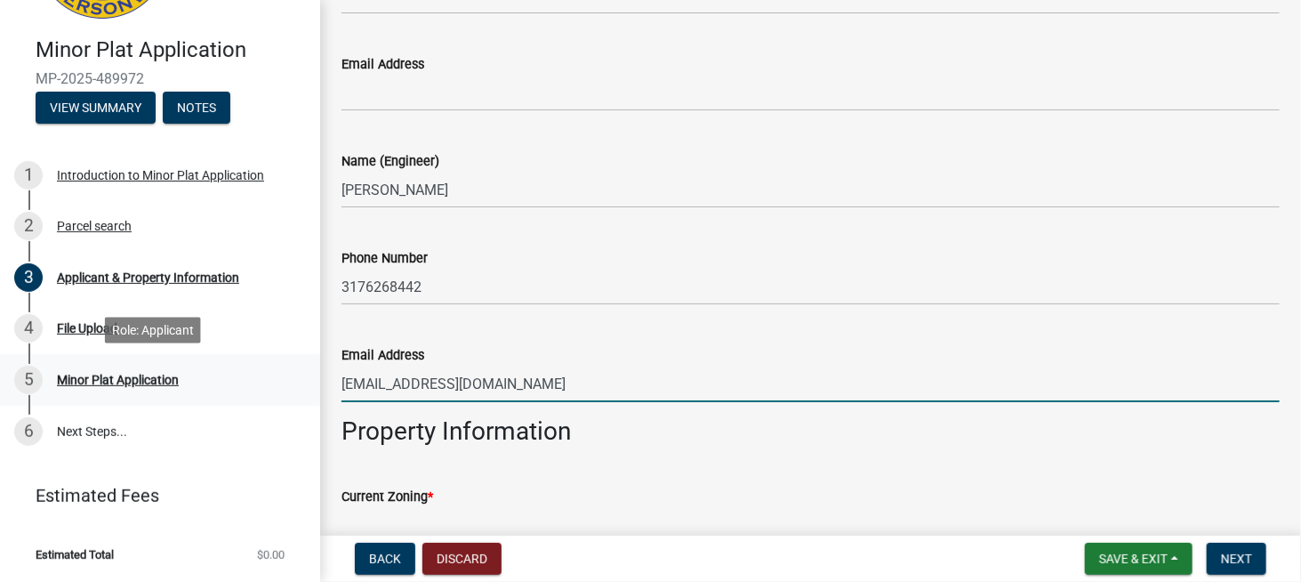
drag, startPoint x: 555, startPoint y: 389, endPoint x: 183, endPoint y: 364, distance: 372.6
click at [183, 364] on div "Minor Plat Application MP-2025-489972 View Summary Notes 1 Introduction to Mino…" at bounding box center [650, 291] width 1301 height 582
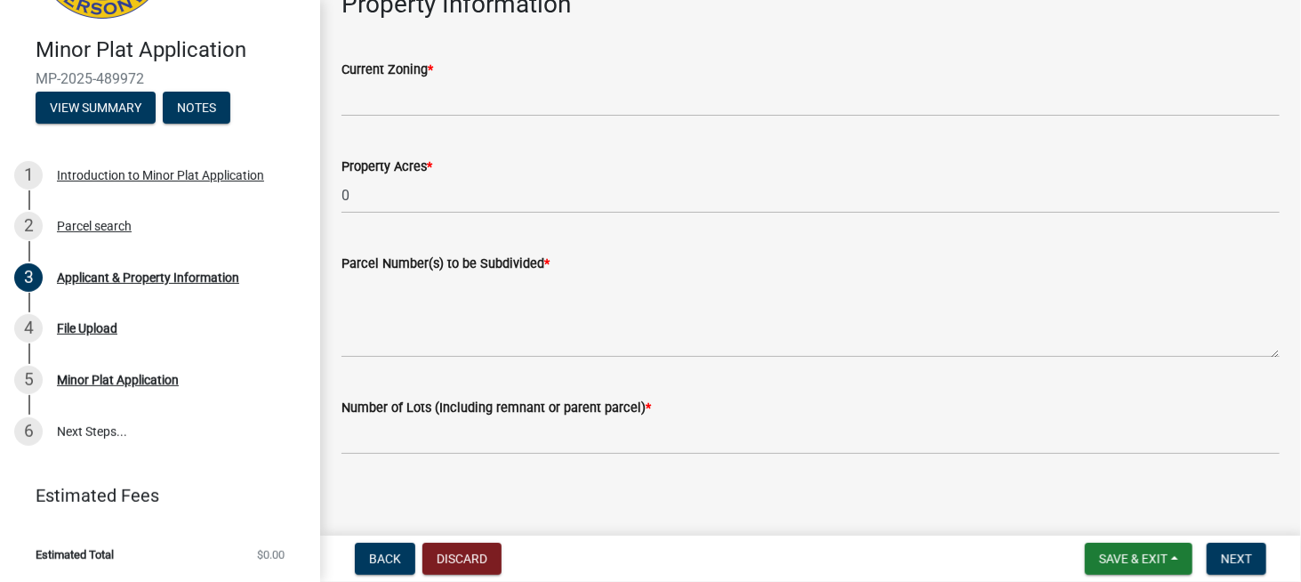
scroll to position [1178, 0]
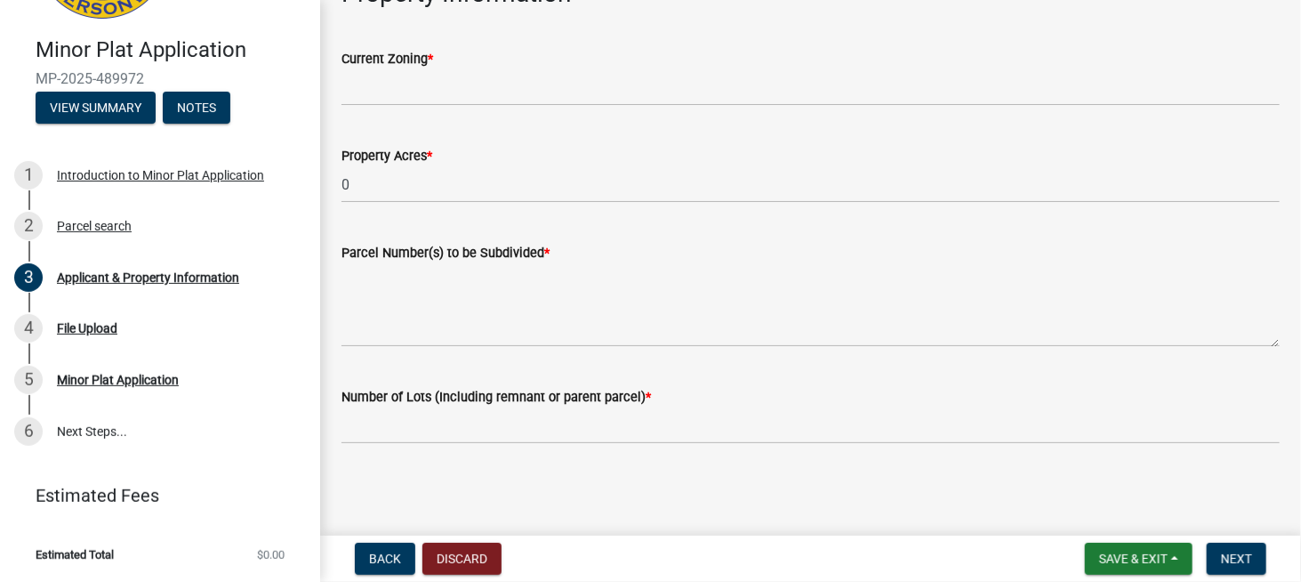
type input "[EMAIL_ADDRESS][DOMAIN_NAME]"
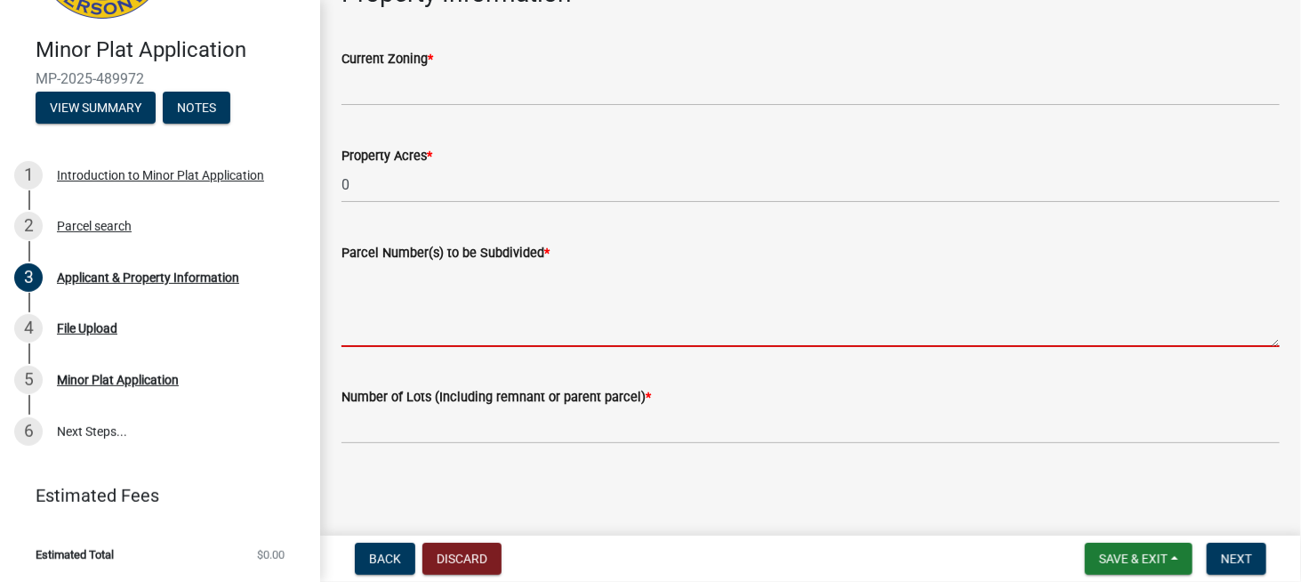
click at [466, 304] on textarea "Parcel Number(s) to be Subdivided *" at bounding box center [811, 305] width 938 height 84
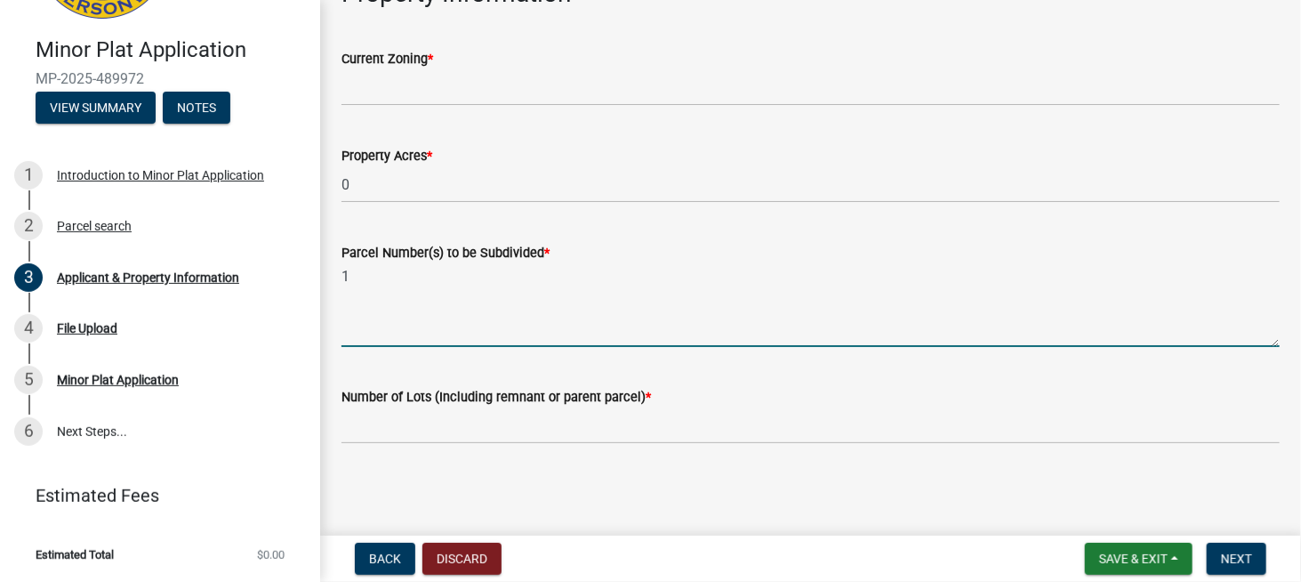
type textarea "1"
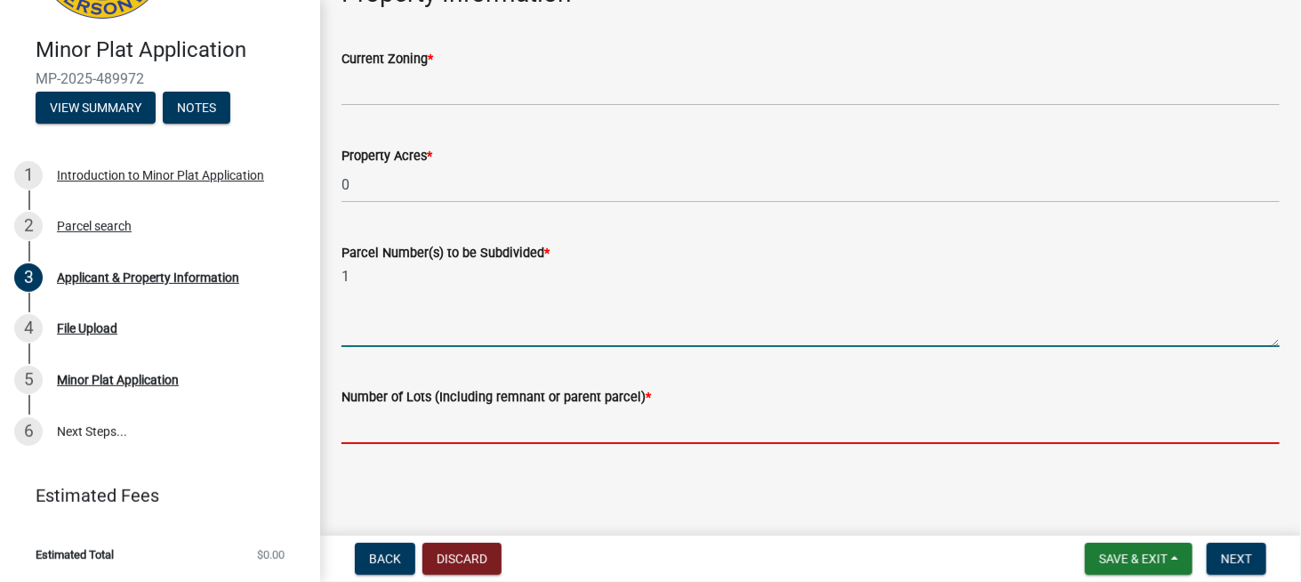
click at [416, 435] on input "text" at bounding box center [811, 425] width 938 height 36
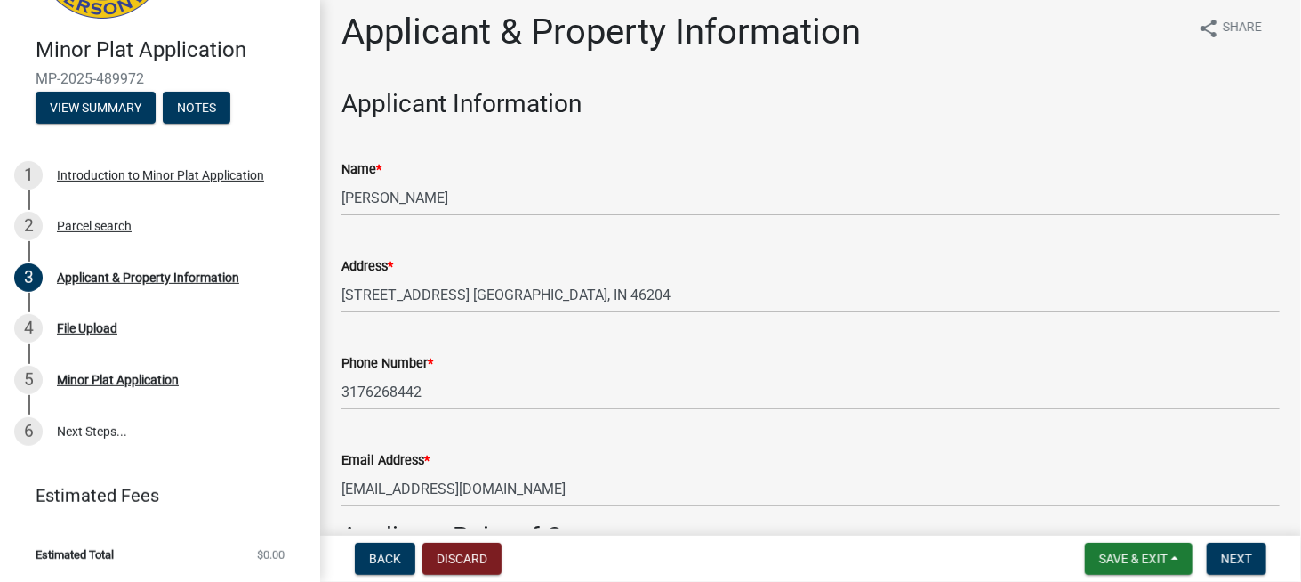
scroll to position [0, 0]
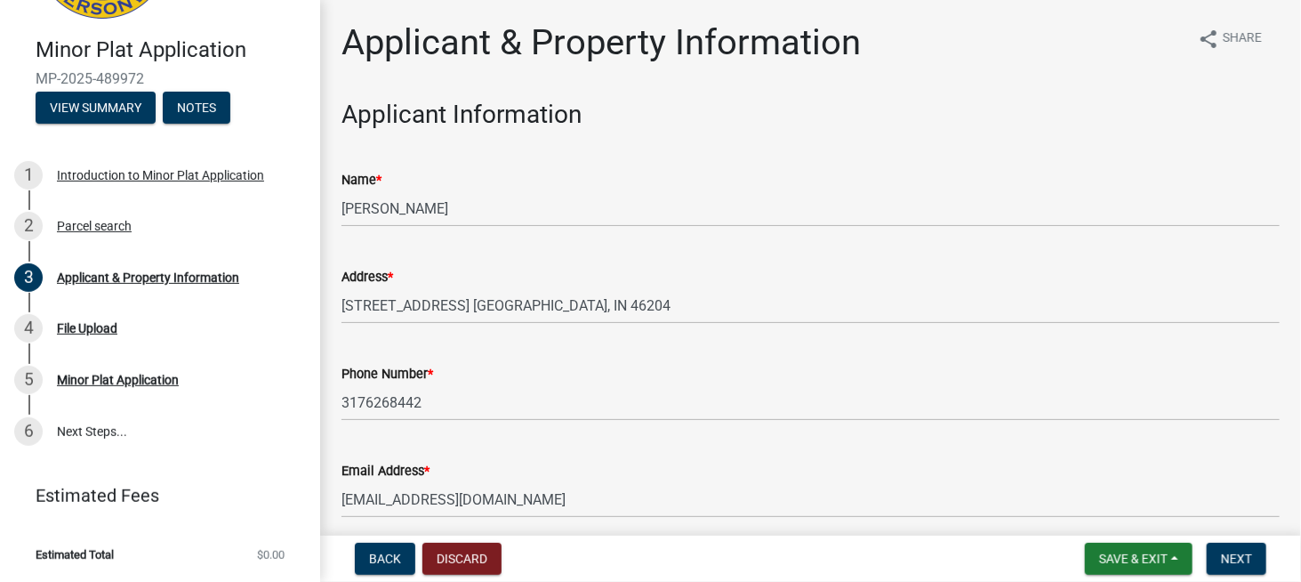
type input "2"
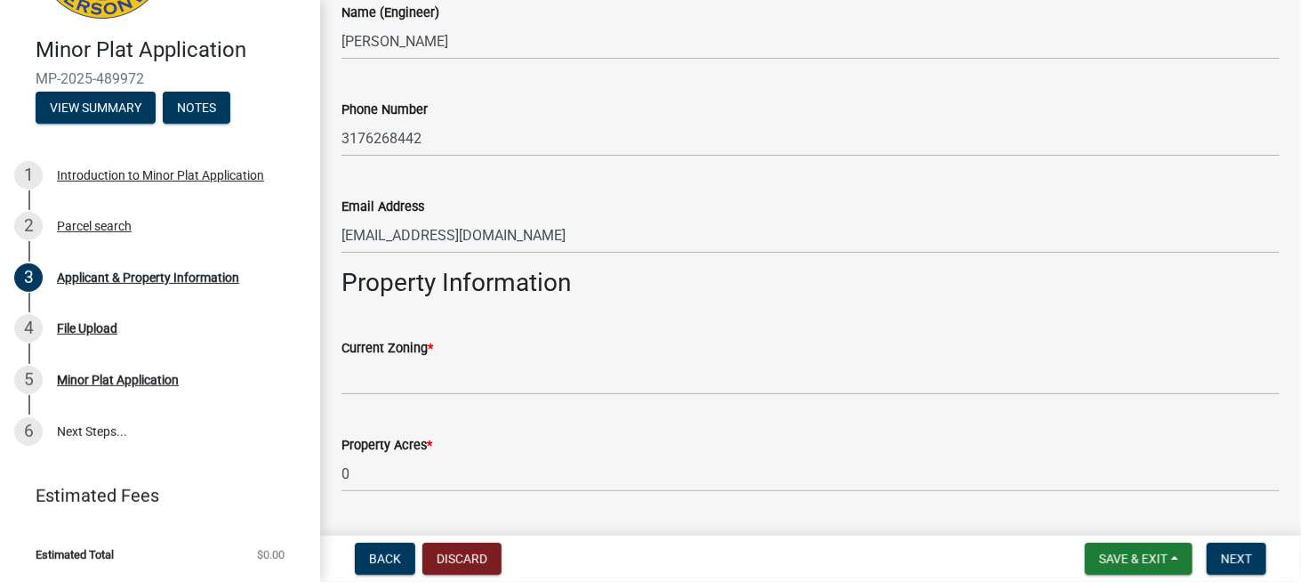
scroll to position [1037, 0]
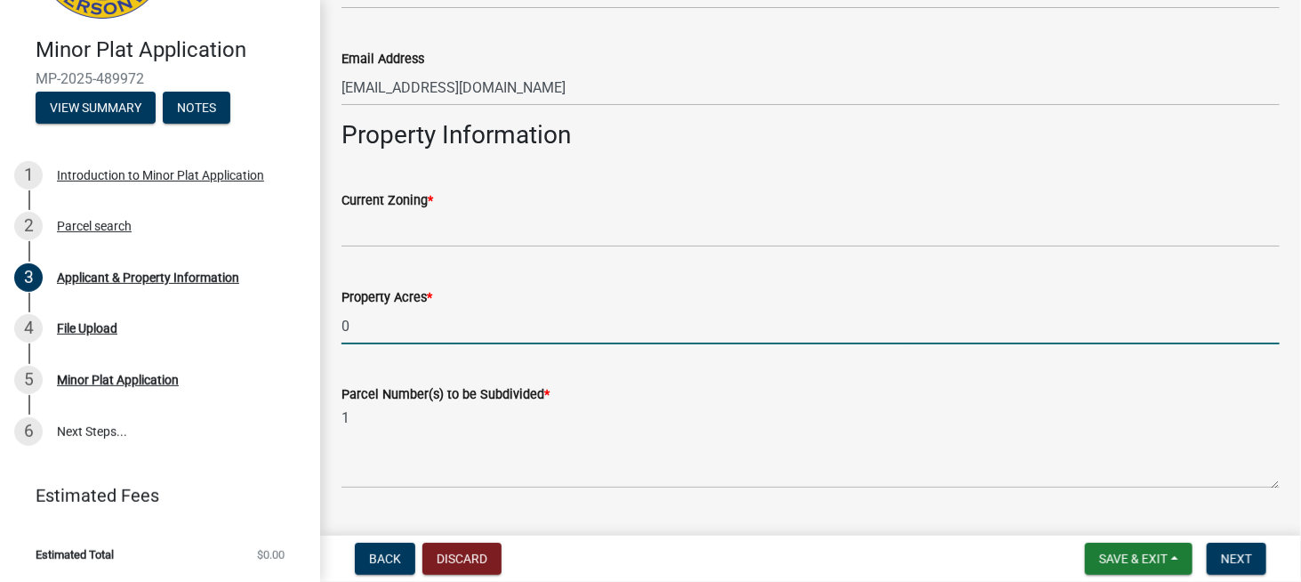
click at [421, 325] on input "0" at bounding box center [811, 326] width 938 height 36
type input "0"
type input "3.33"
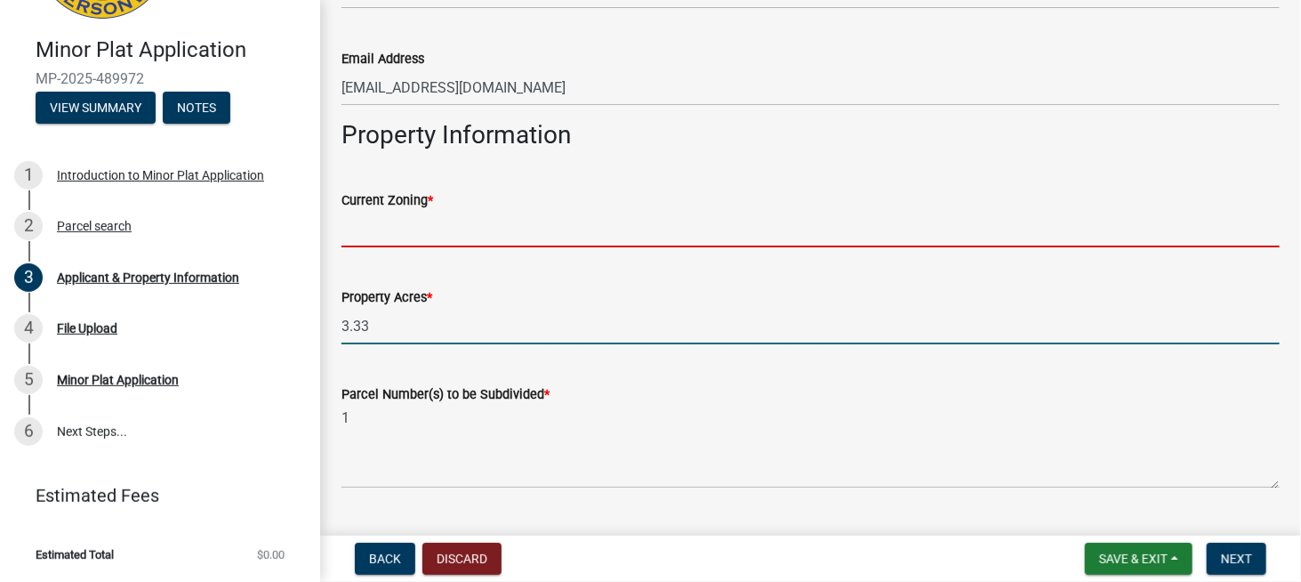
click at [425, 223] on input "Current Zoning *" at bounding box center [811, 229] width 938 height 36
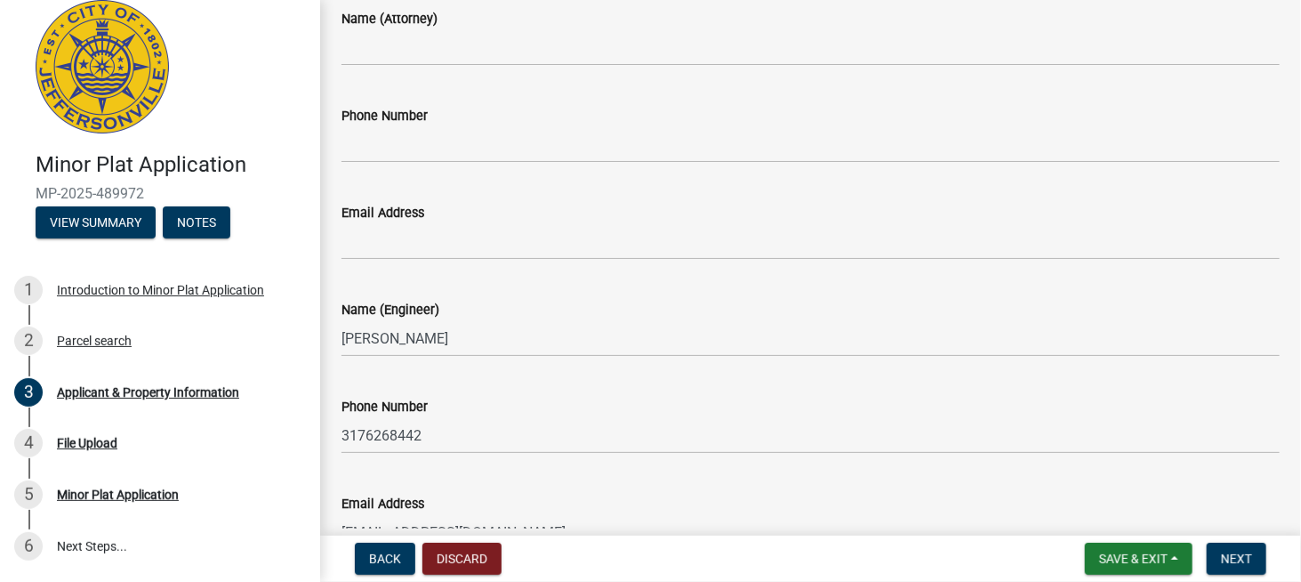
scroll to position [741, 0]
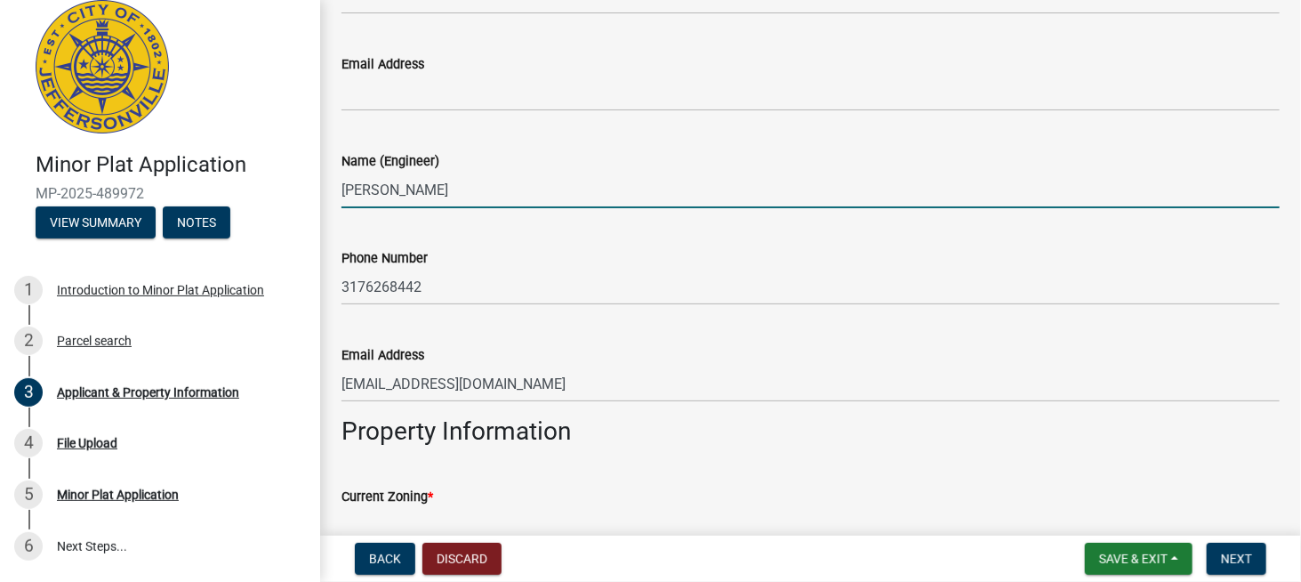
drag, startPoint x: 481, startPoint y: 191, endPoint x: 526, endPoint y: 207, distance: 47.3
click at [481, 191] on input "[PERSON_NAME]" at bounding box center [811, 190] width 938 height 36
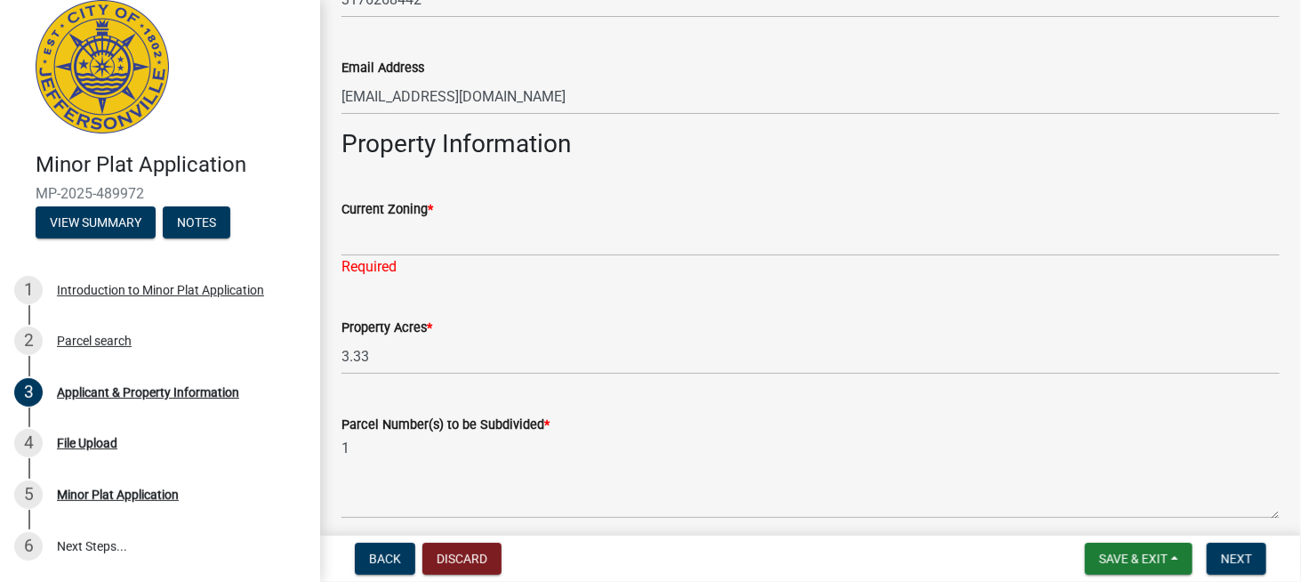
scroll to position [1037, 0]
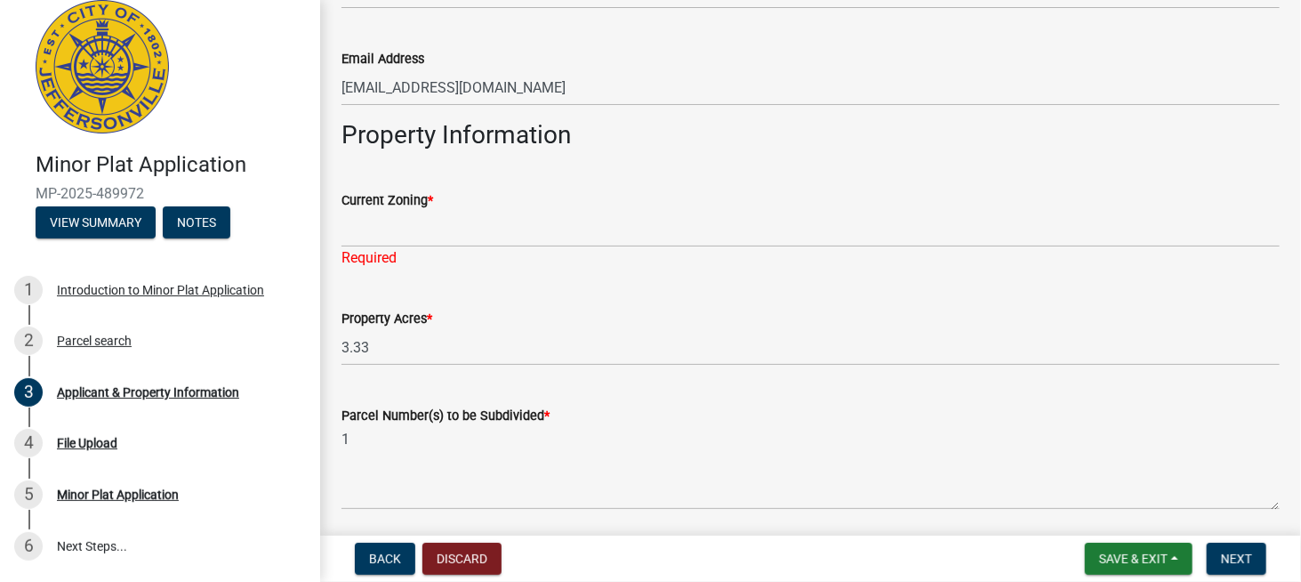
type input "[PERSON_NAME] PS"
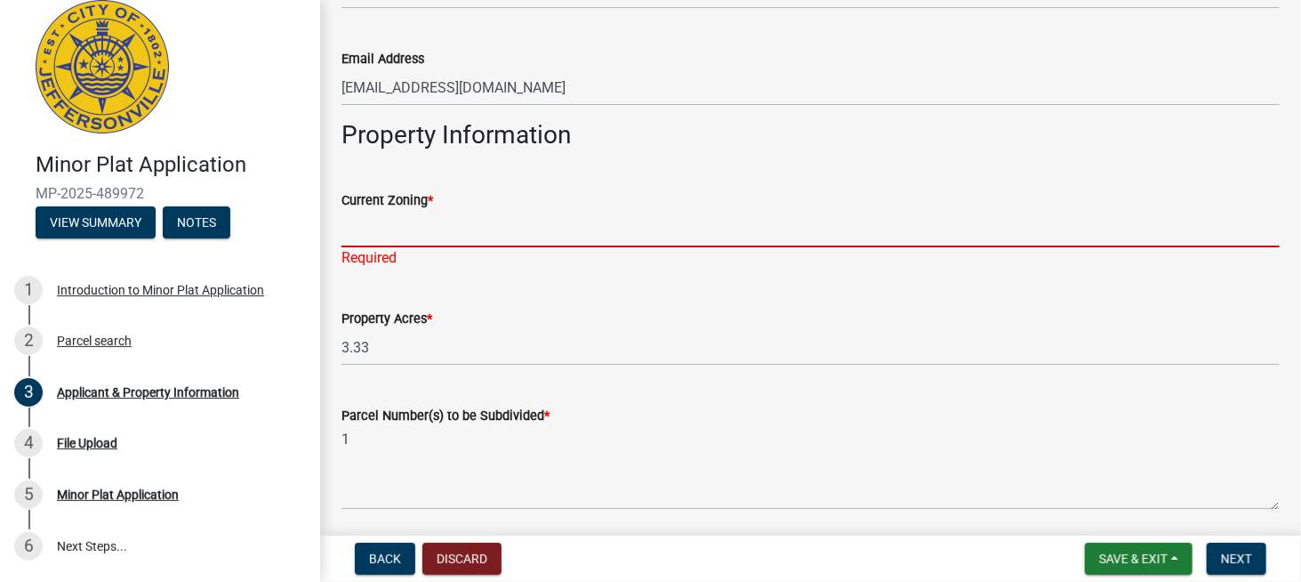
click at [423, 236] on input "Current Zoning *" at bounding box center [811, 229] width 938 height 36
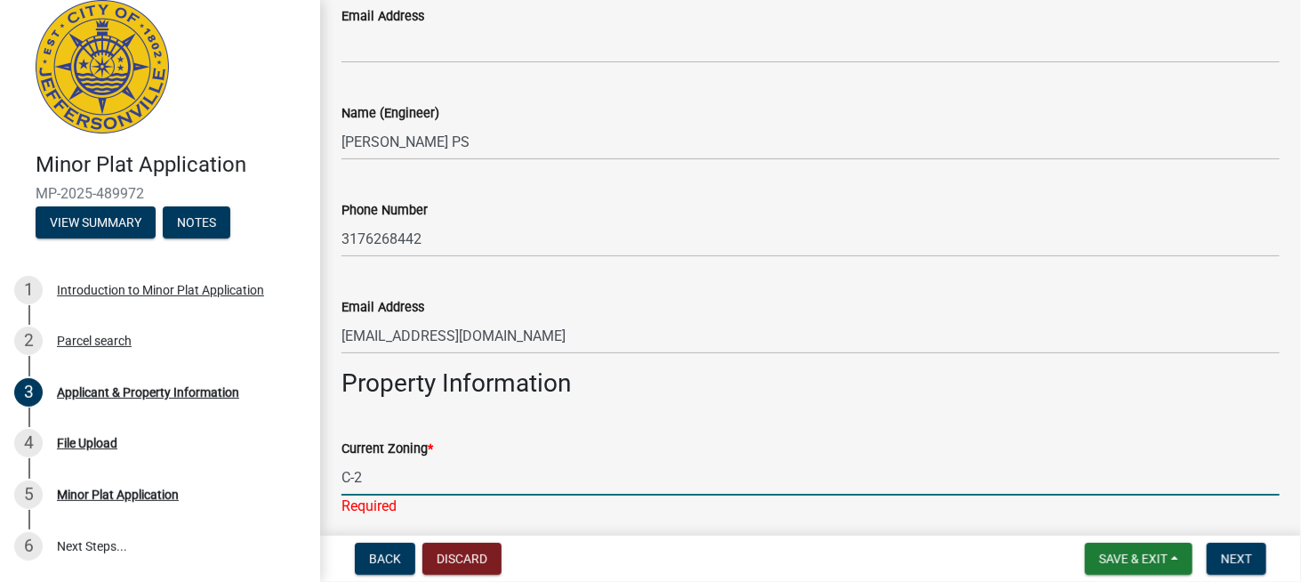
scroll to position [741, 0]
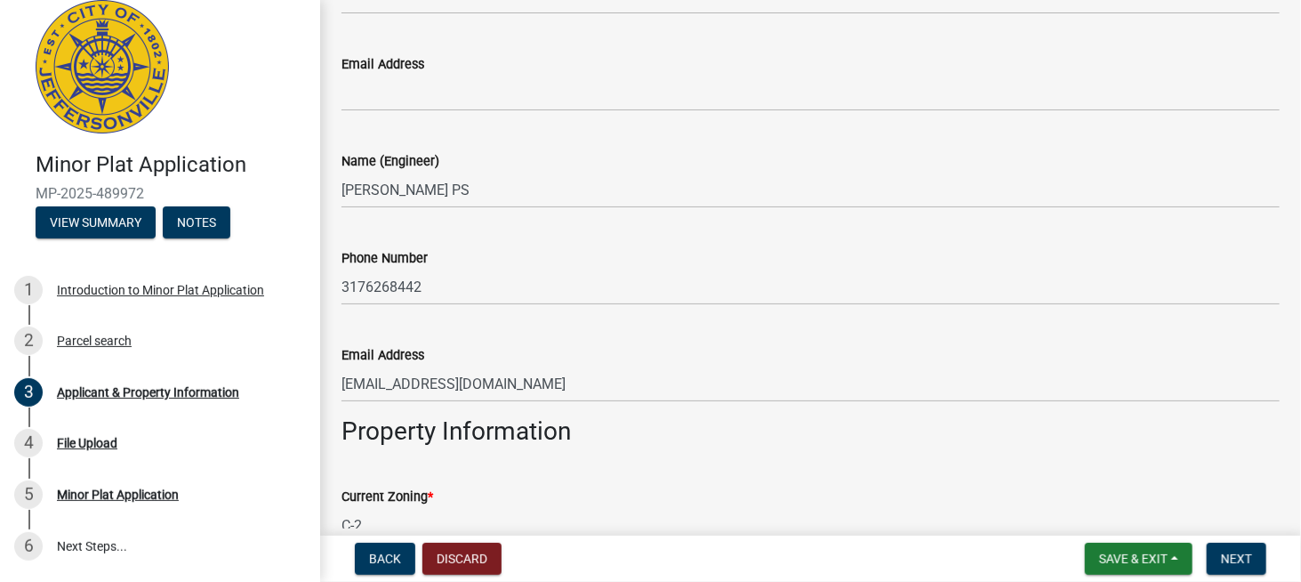
type input "C-2"
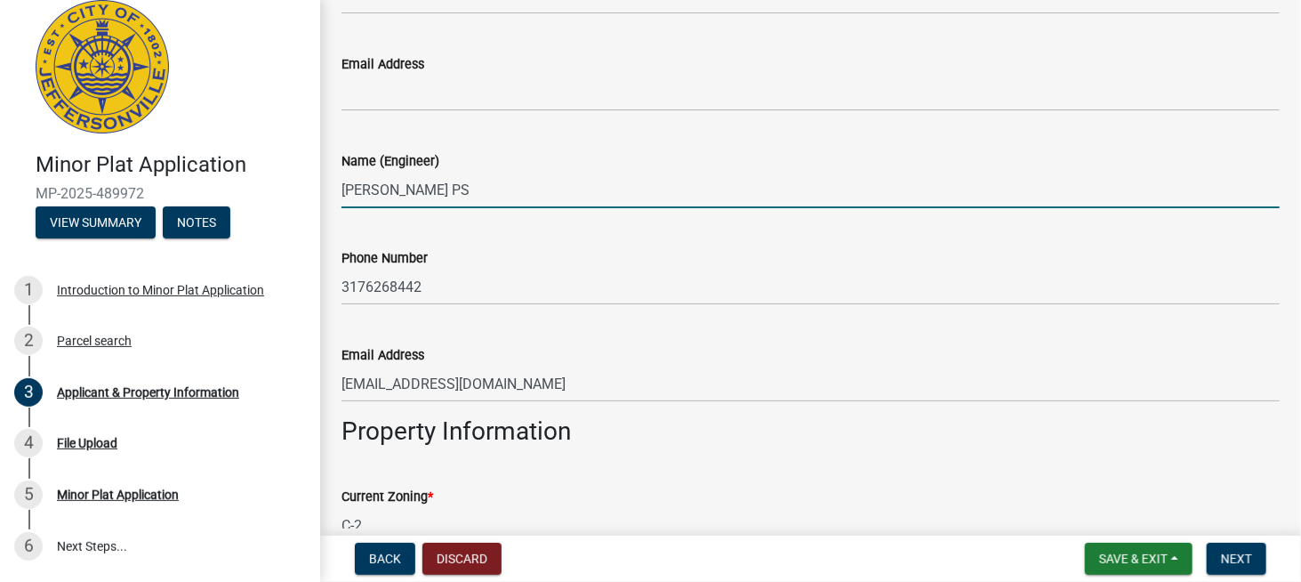
click at [443, 186] on input "[PERSON_NAME] PS" at bounding box center [811, 190] width 938 height 36
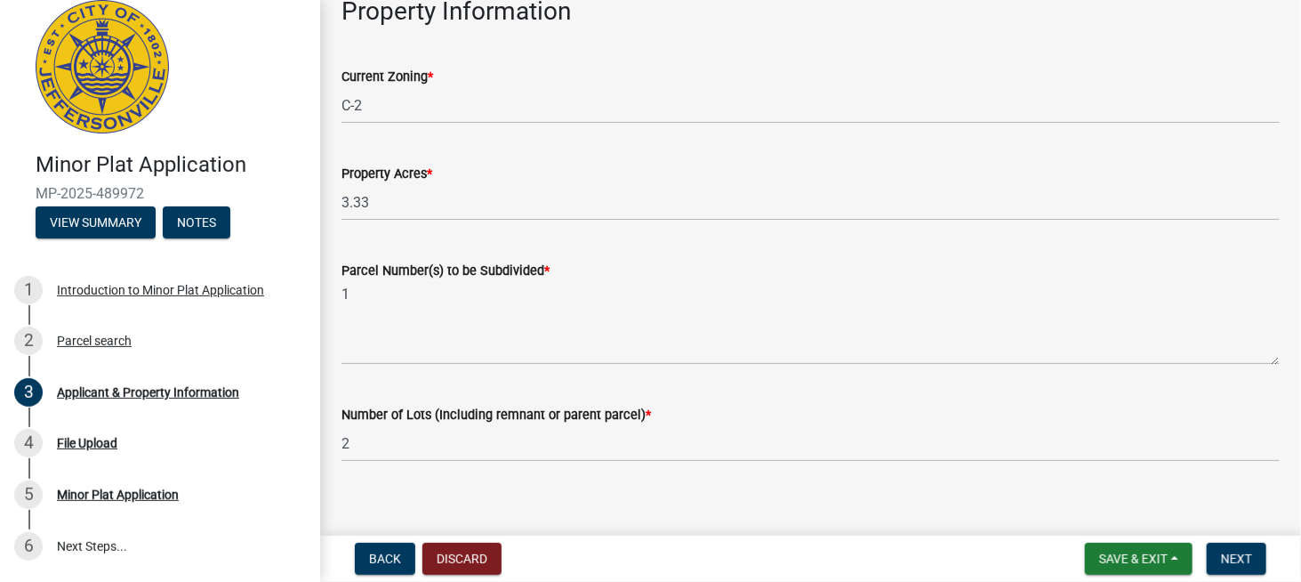
scroll to position [1178, 0]
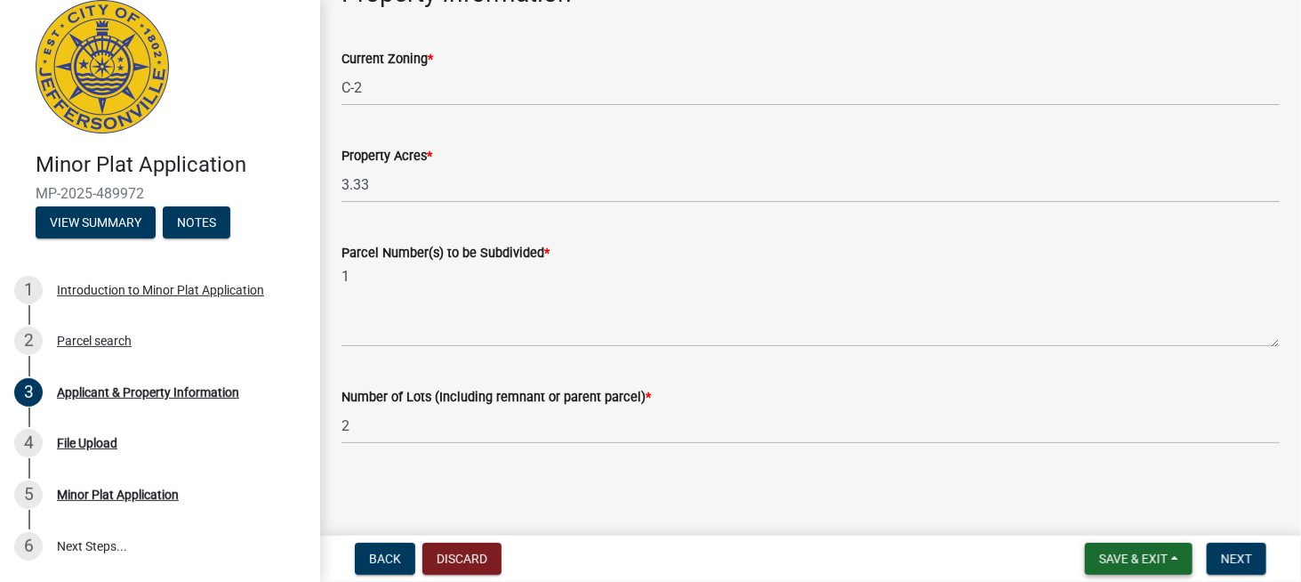
type input "[PERSON_NAME] PrS"
click at [1129, 559] on span "Save & Exit" at bounding box center [1133, 558] width 68 height 14
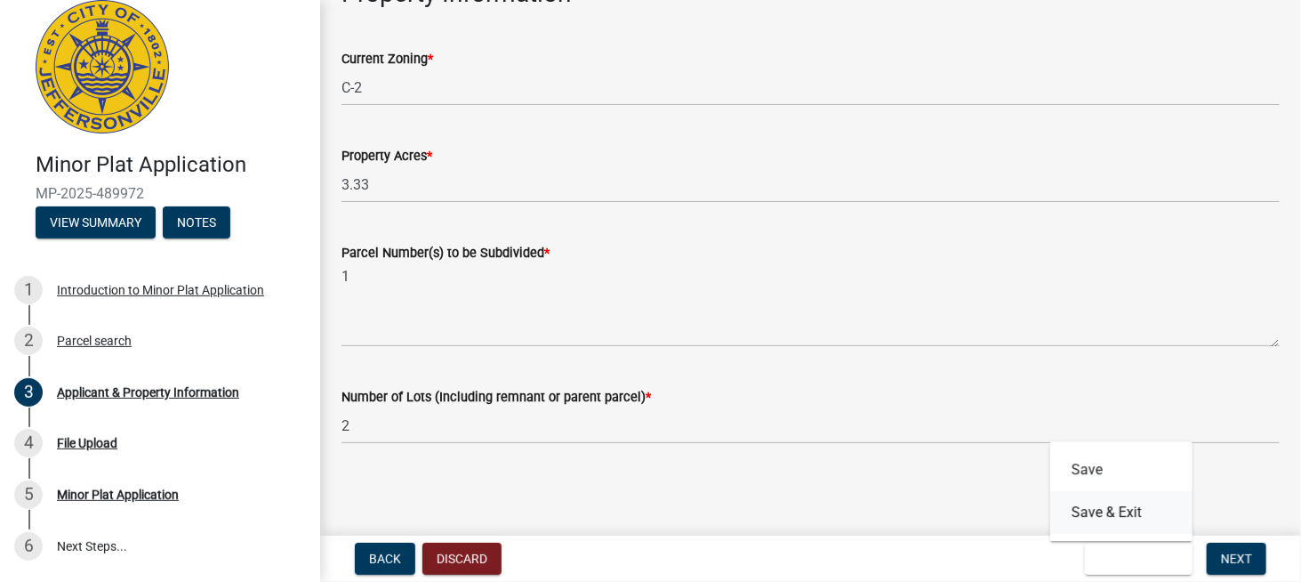
click at [1114, 516] on button "Save & Exit" at bounding box center [1121, 512] width 142 height 43
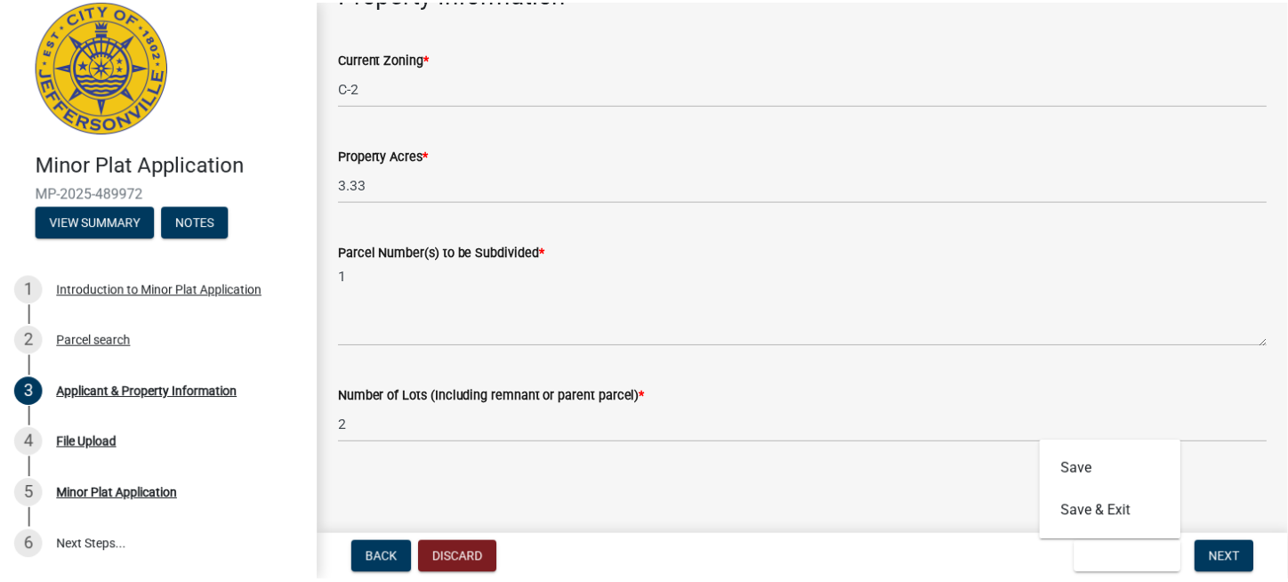
scroll to position [0, 0]
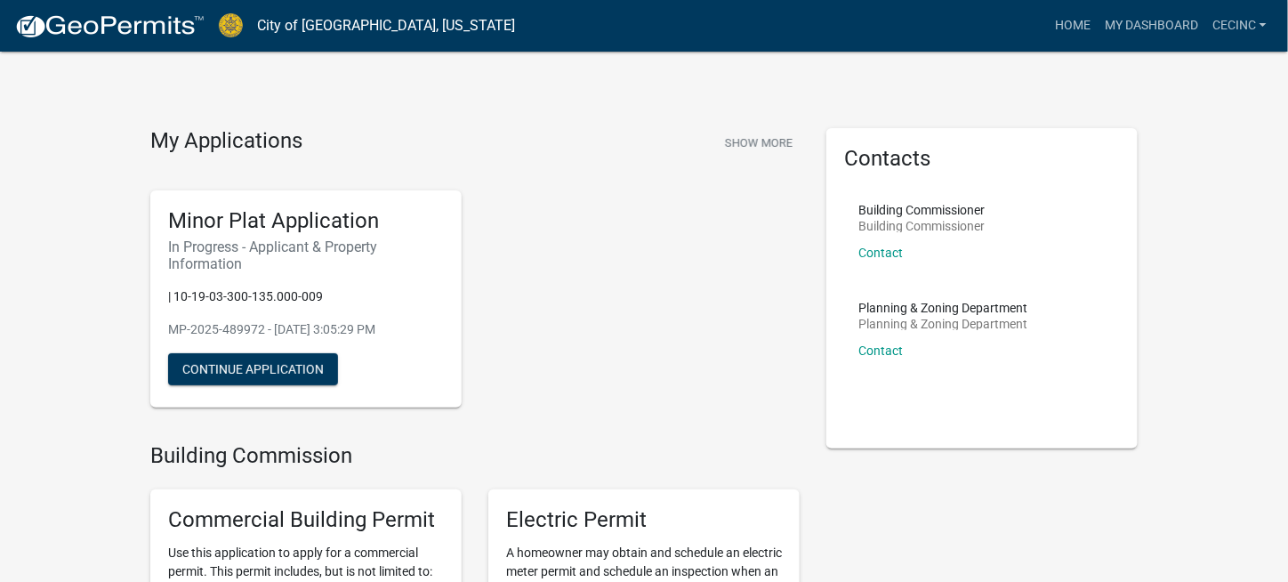
click at [736, 319] on div "Minor Plat Application In Progress - Applicant & Property Information | 10-19-0…" at bounding box center [475, 298] width 676 height 245
